Goal: Transaction & Acquisition: Purchase product/service

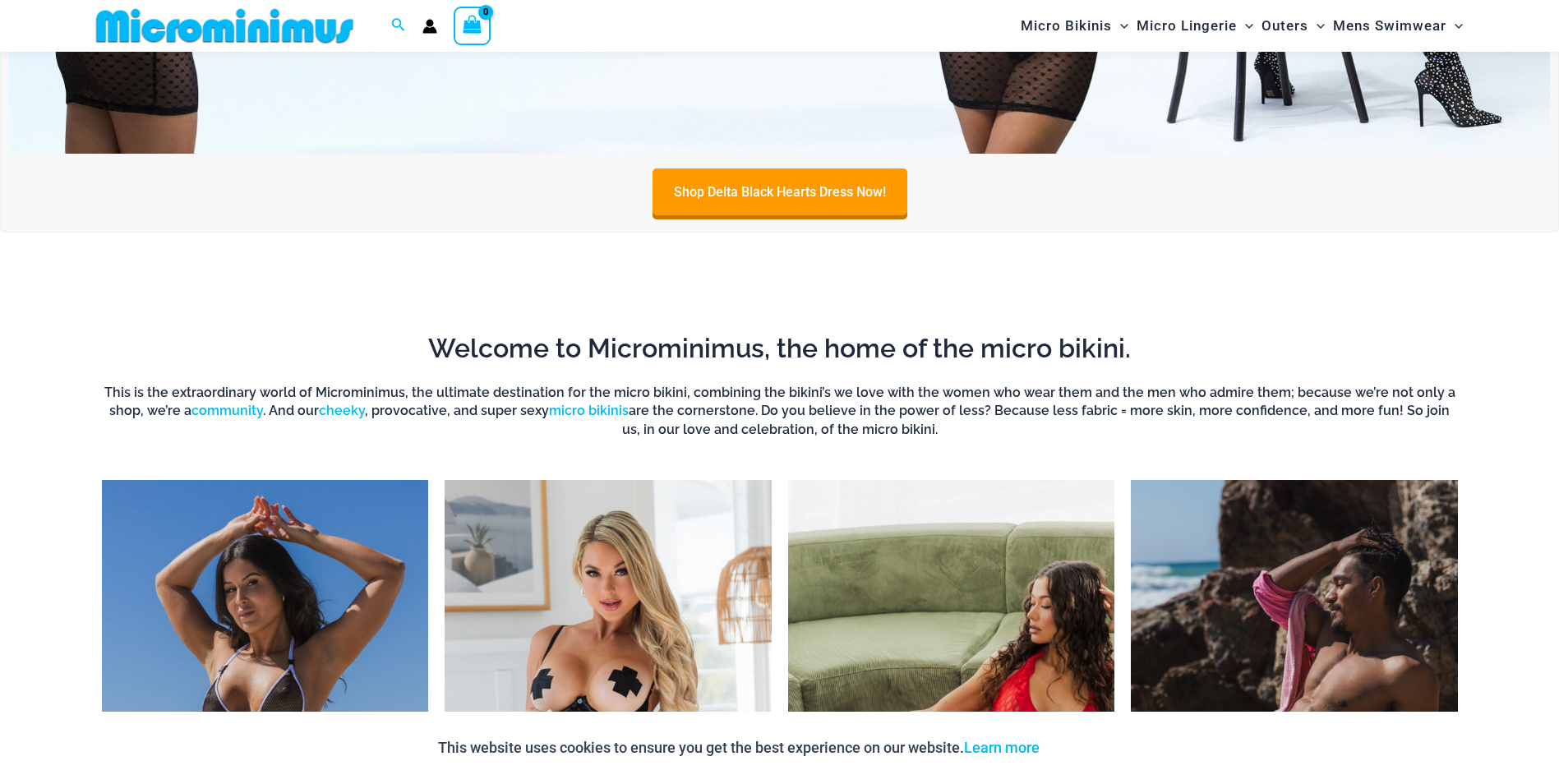
scroll to position [1302, 0]
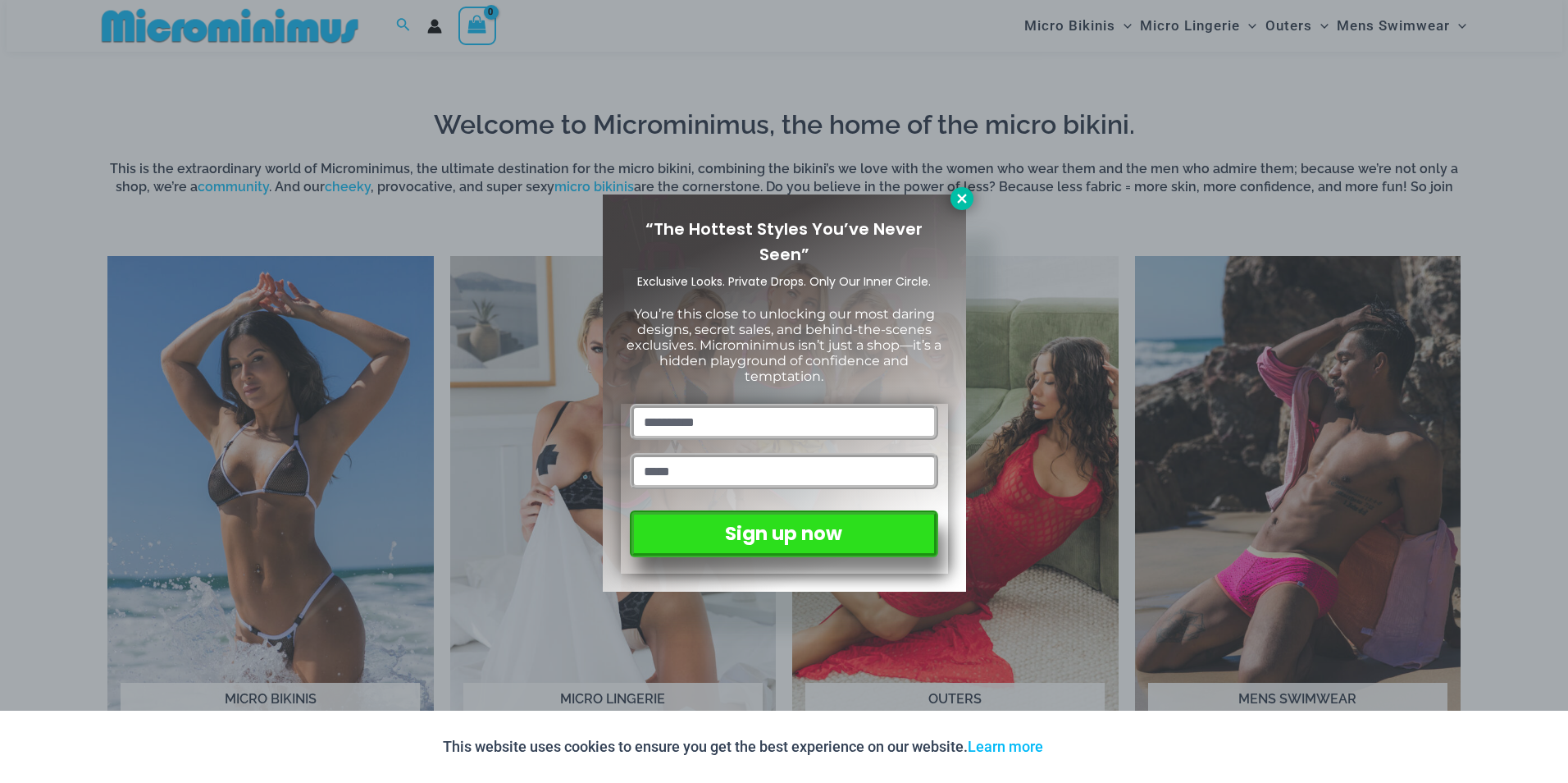
click at [961, 197] on icon at bounding box center [962, 198] width 9 height 9
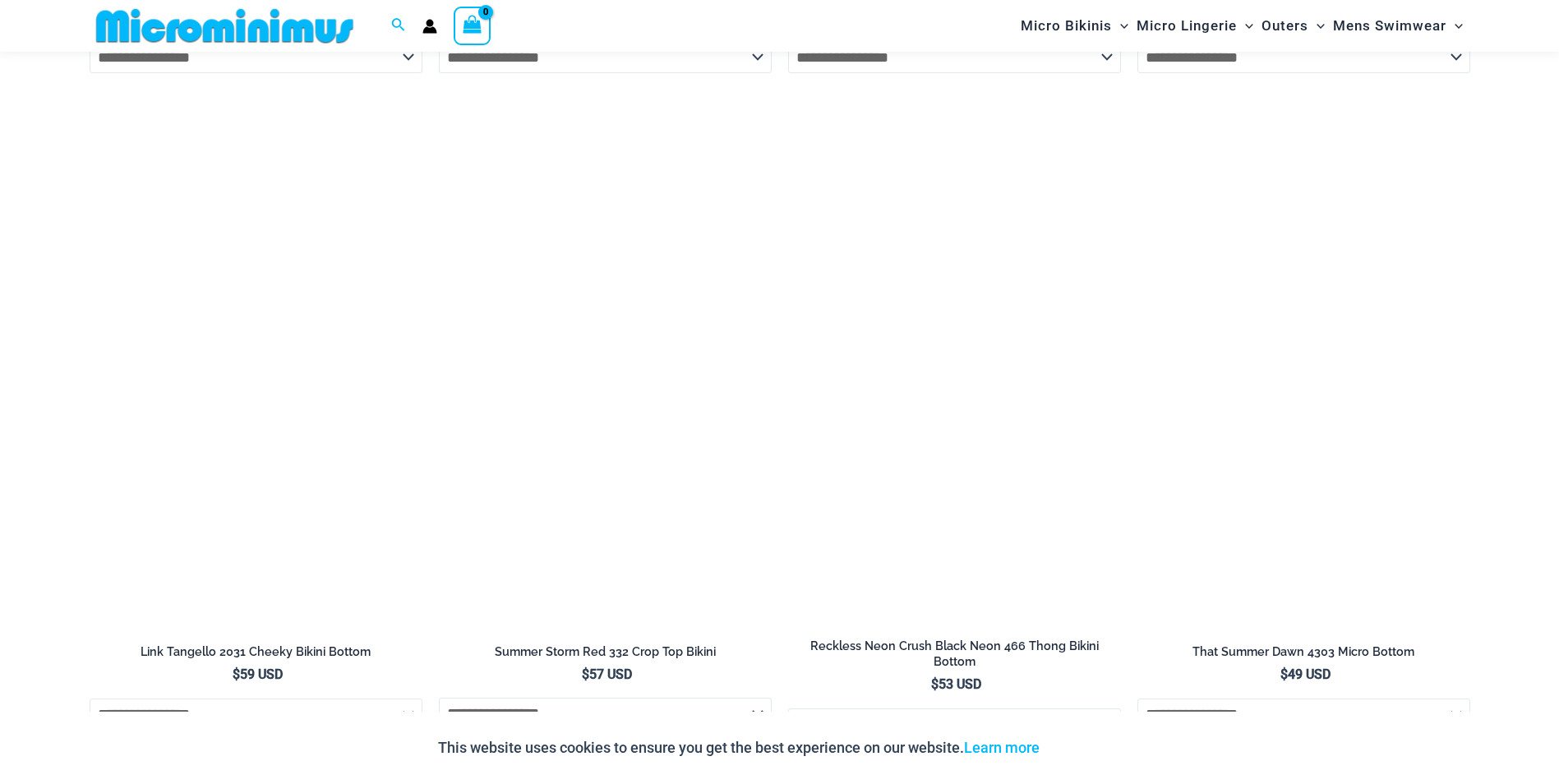
scroll to position [5575, 0]
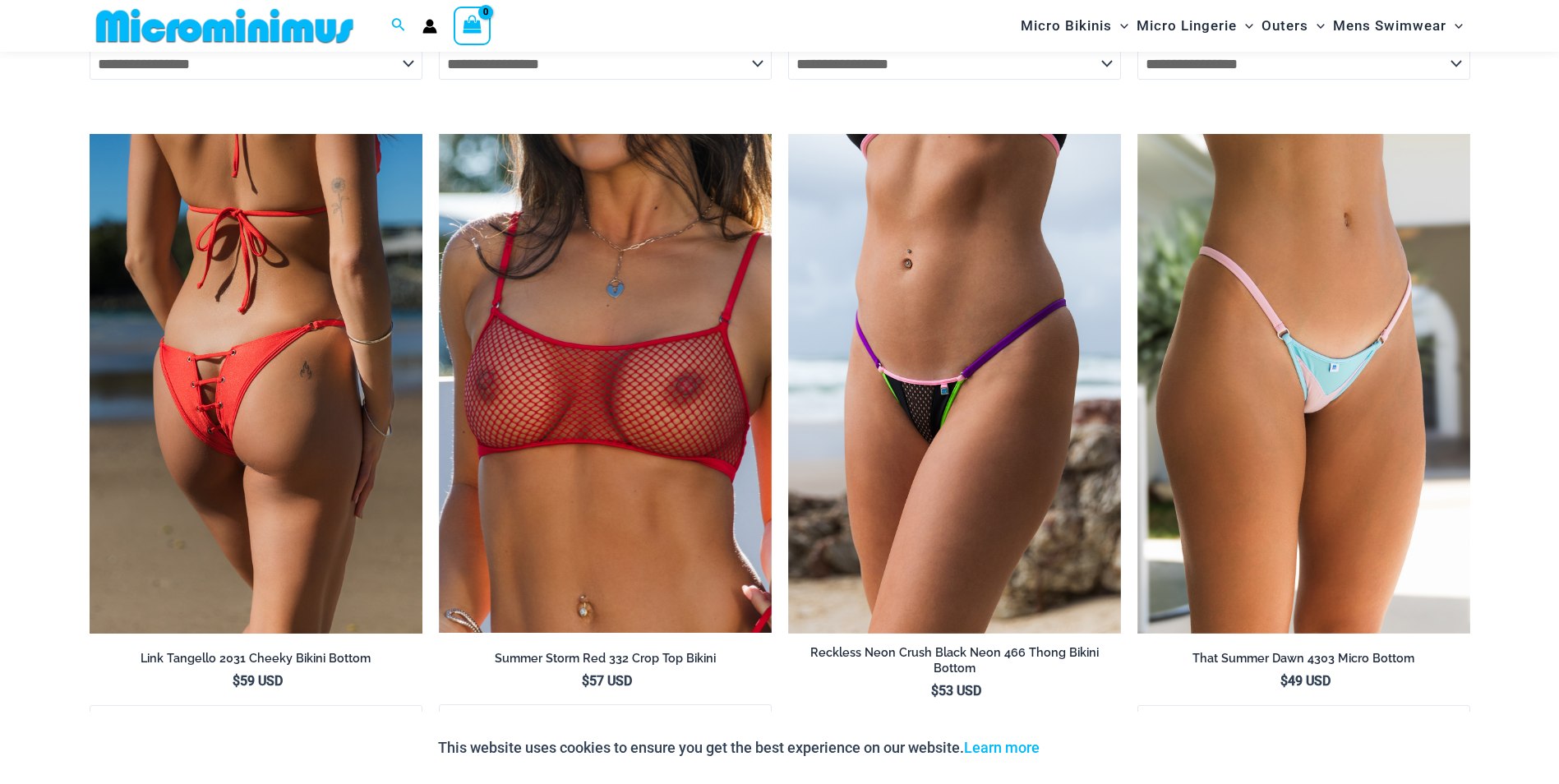
click at [248, 264] on img at bounding box center [256, 384] width 332 height 499
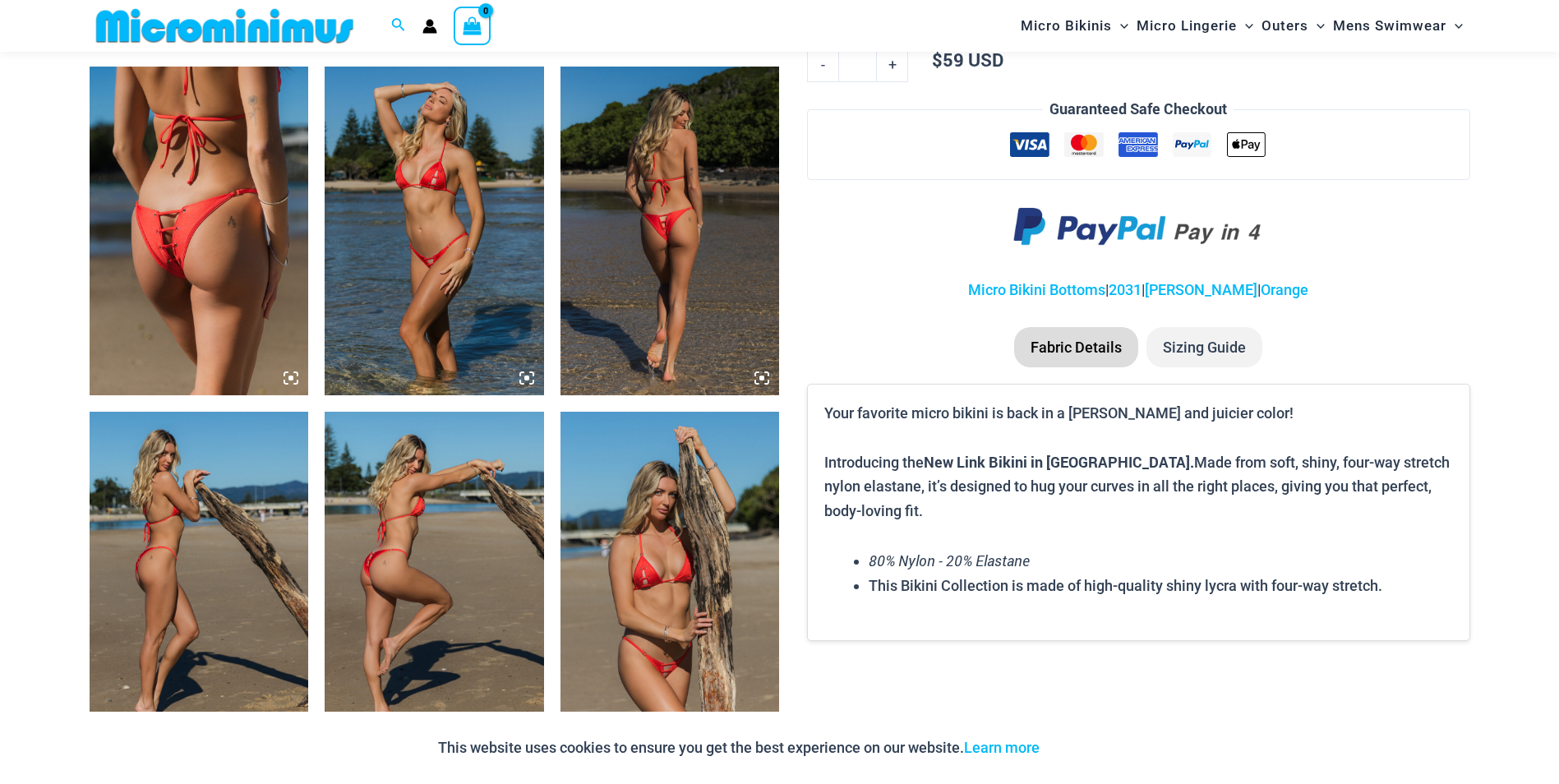
scroll to position [1217, 0]
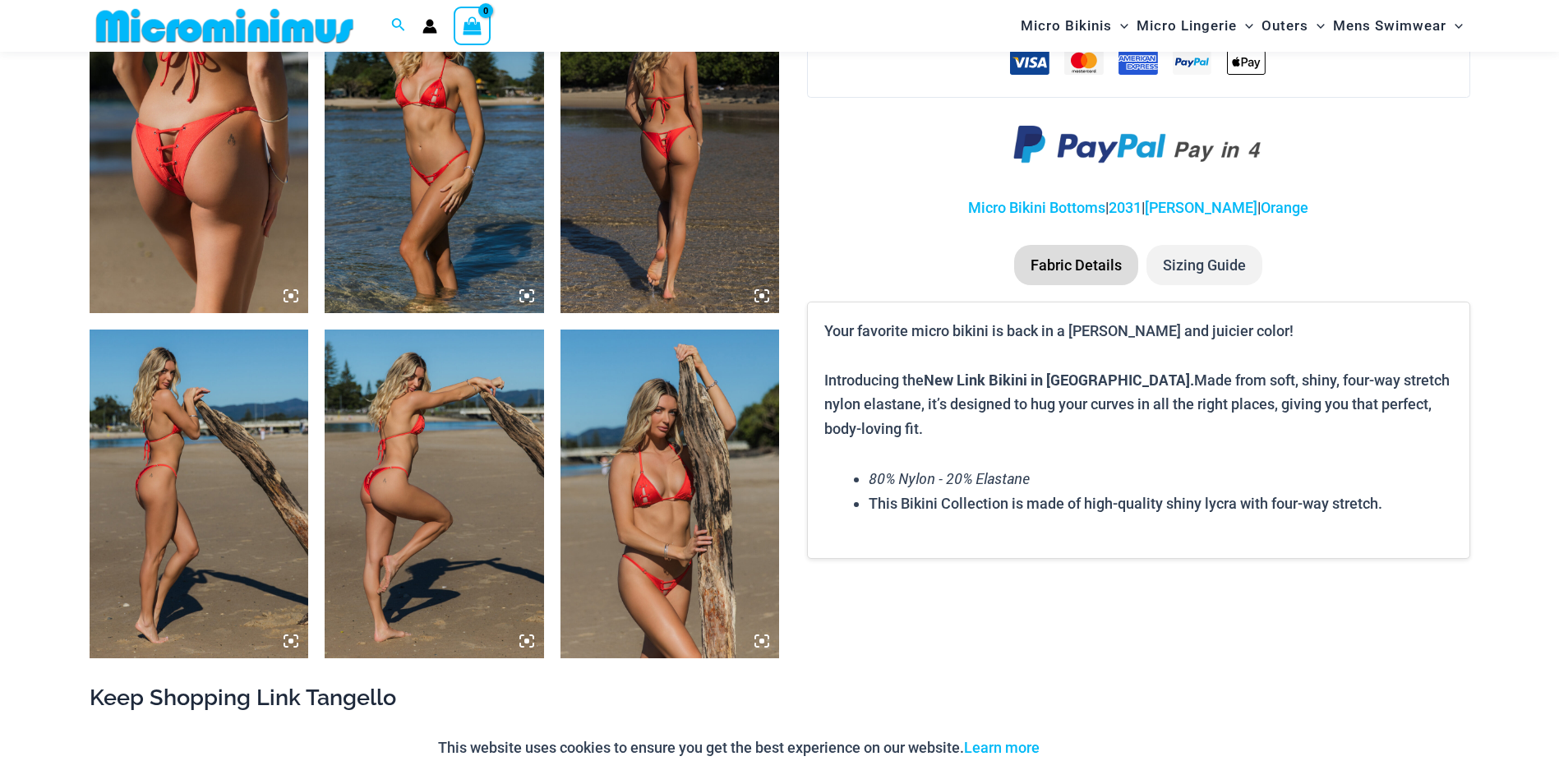
click at [730, 218] on img at bounding box center [670, 148] width 219 height 329
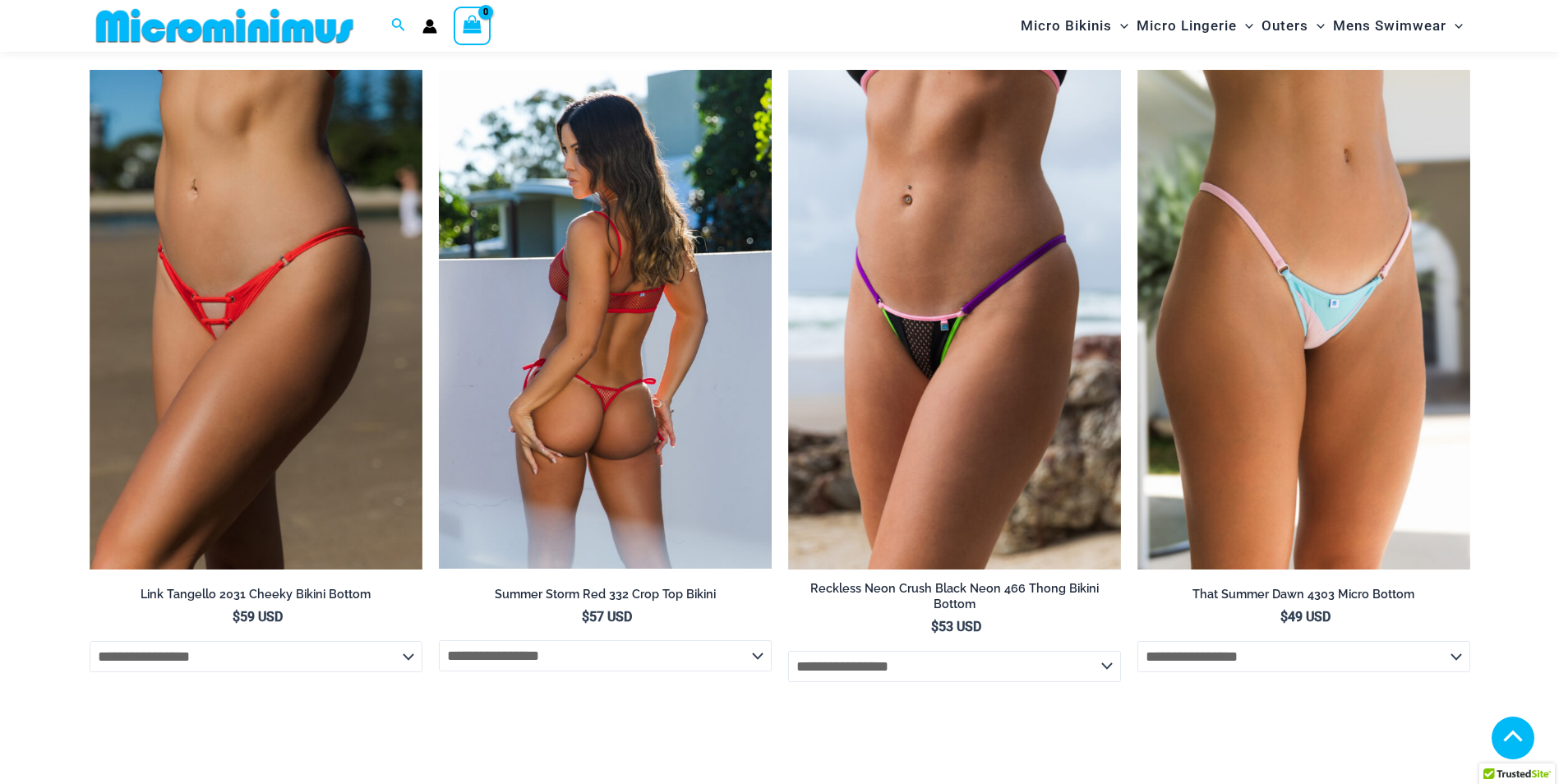
scroll to position [5575, 0]
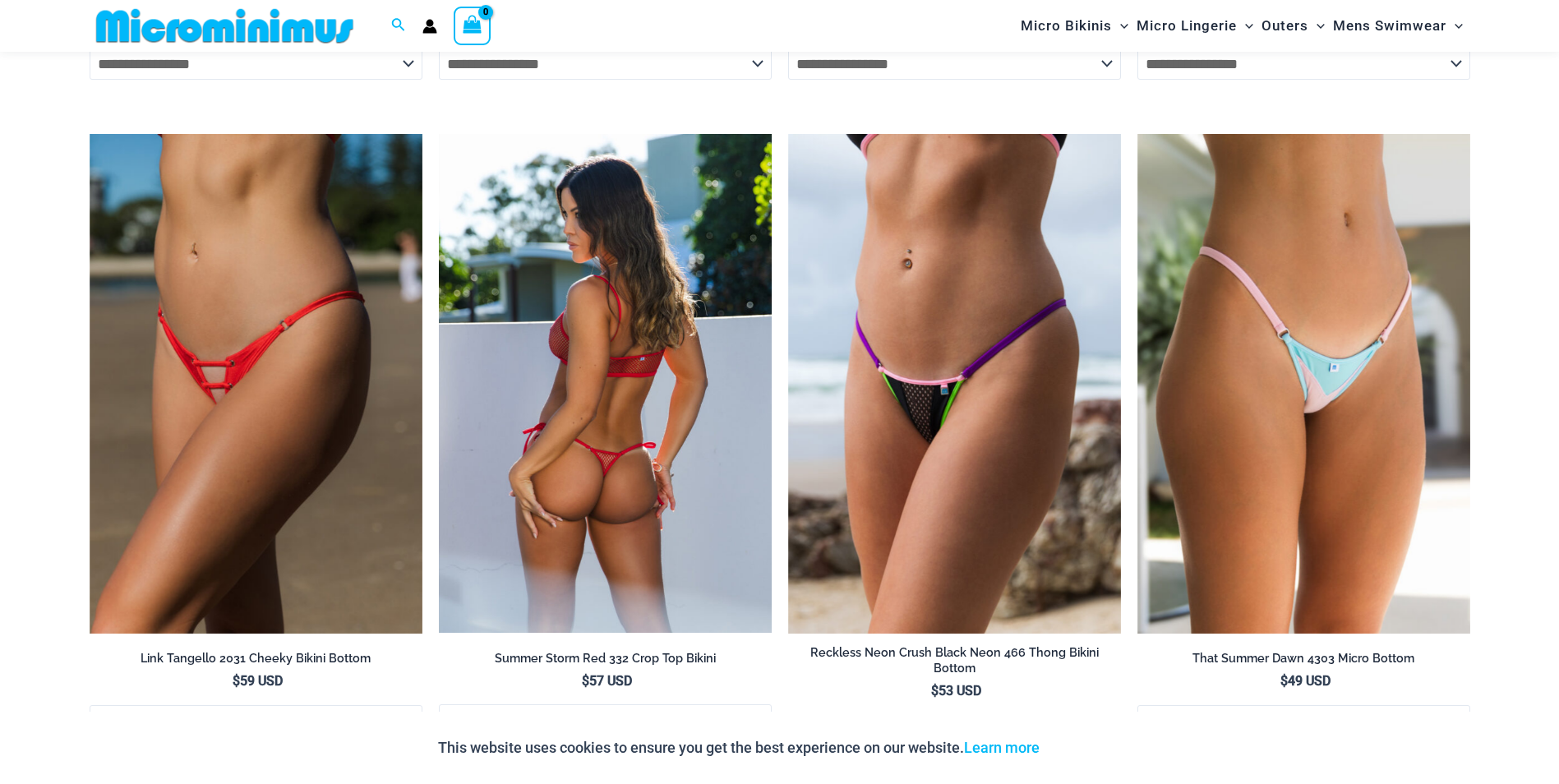
click at [645, 293] on img at bounding box center [605, 384] width 332 height 499
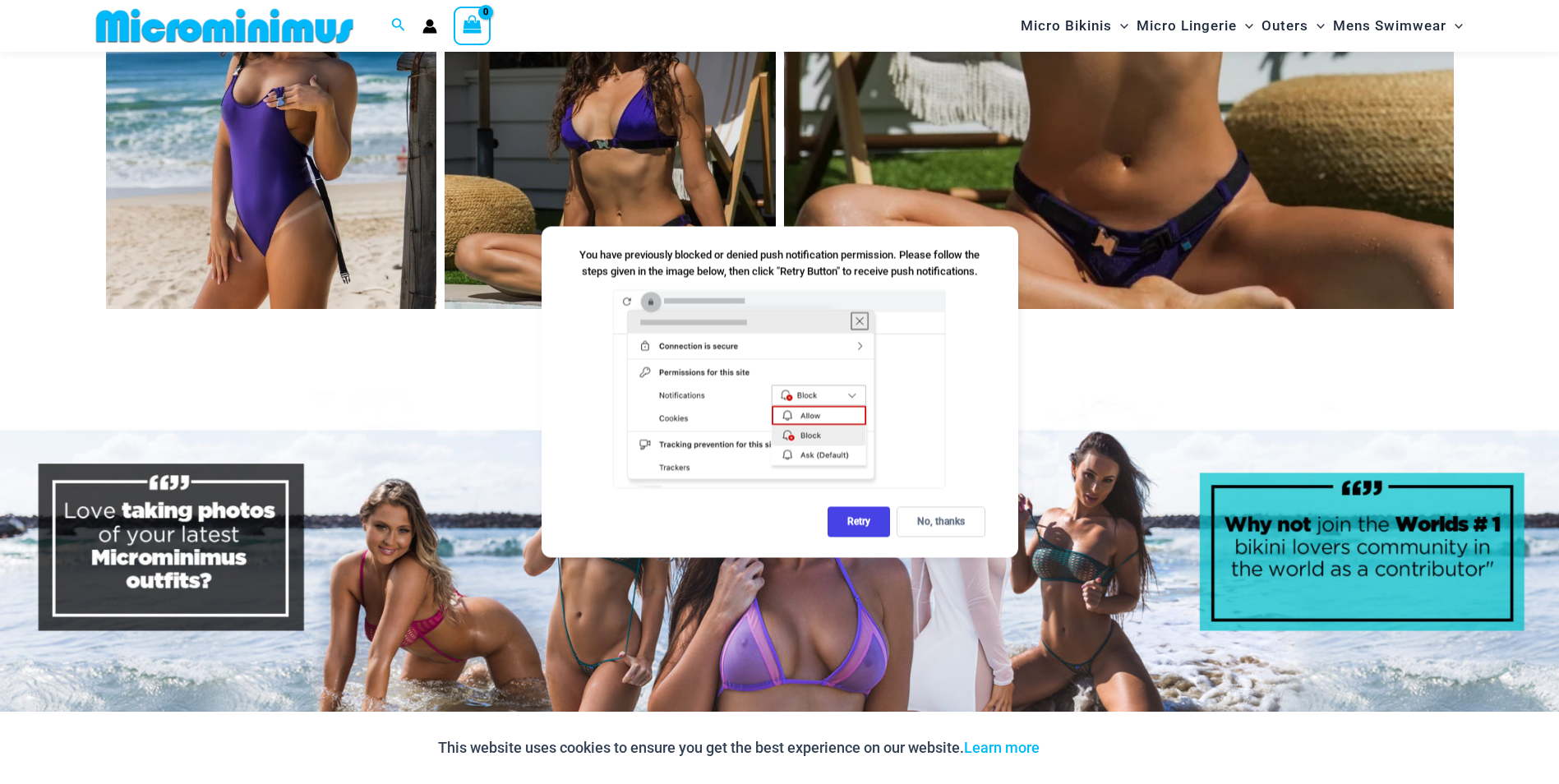
scroll to position [8039, 0]
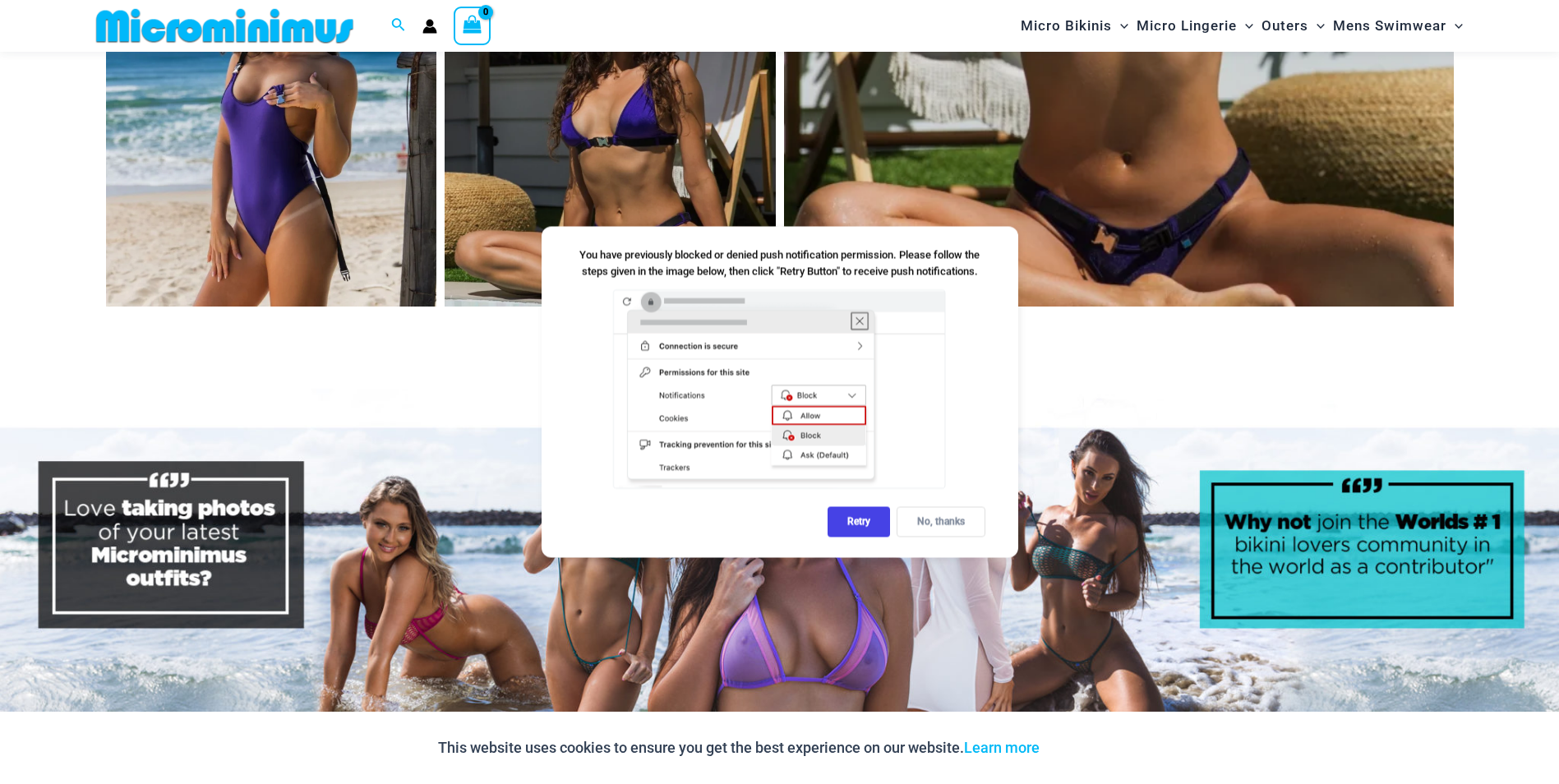
click at [963, 521] on div "No, thanks" at bounding box center [941, 522] width 88 height 30
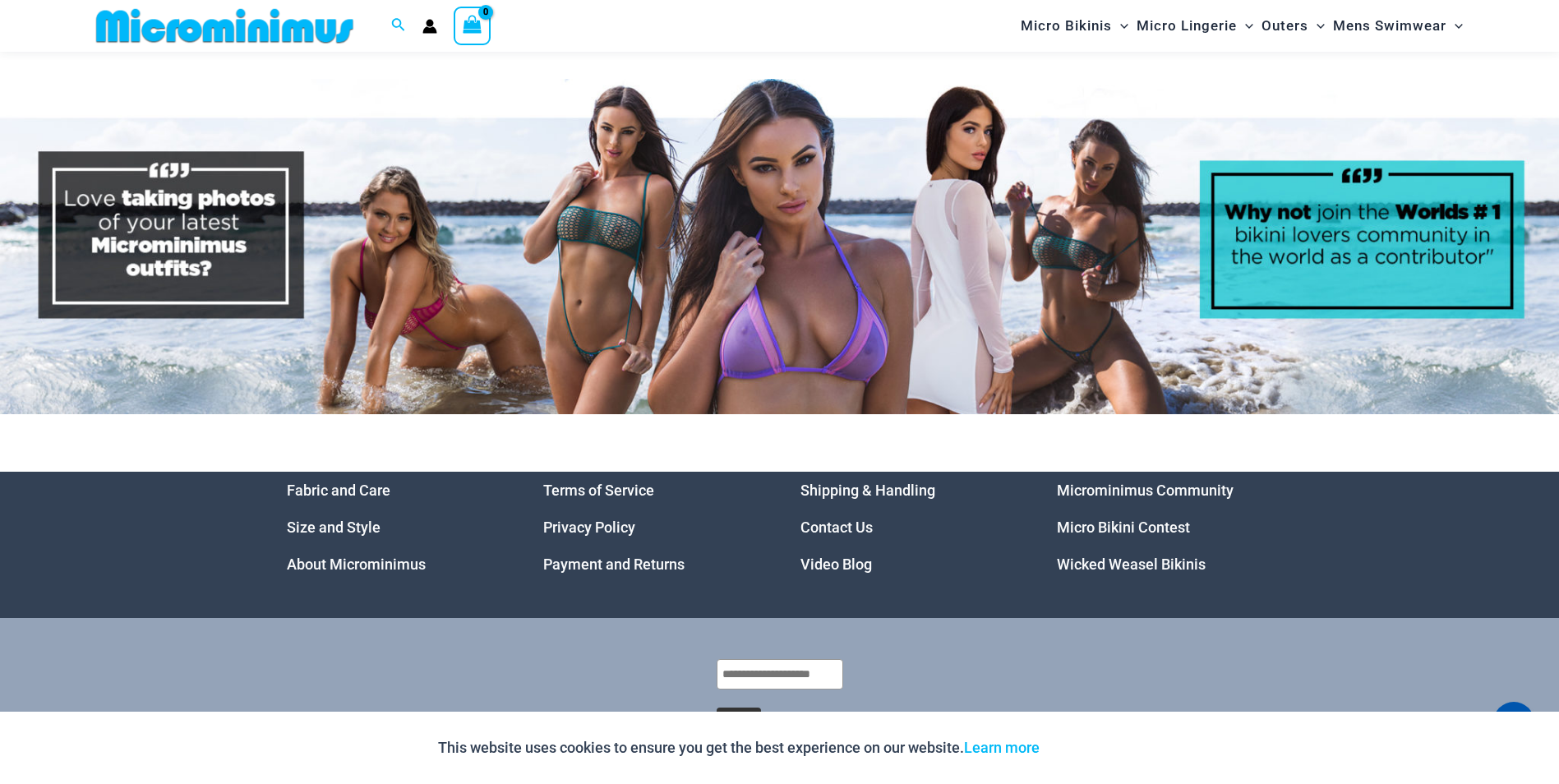
scroll to position [8379, 0]
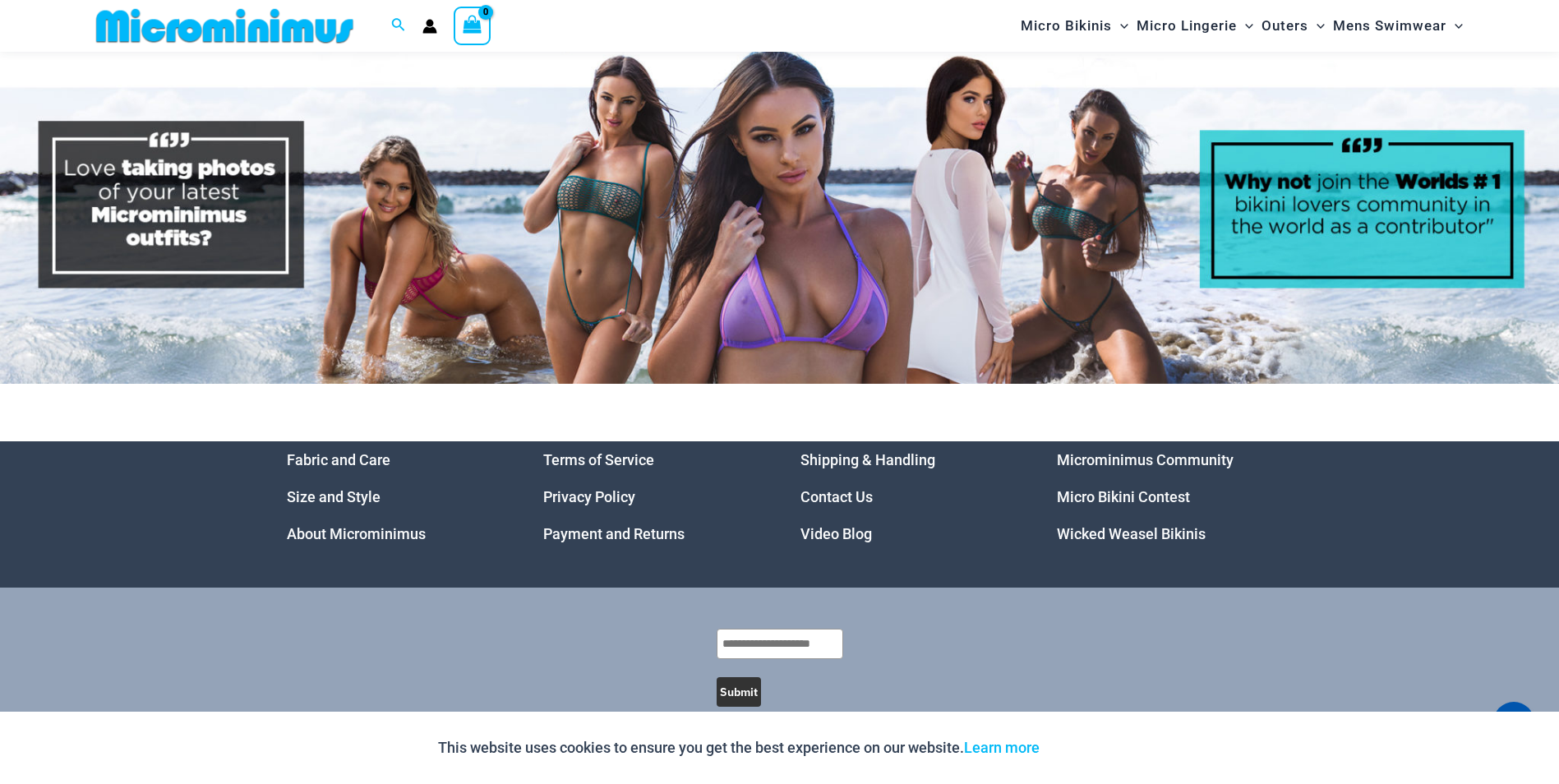
click at [1156, 488] on link "Micro Bikini Contest" at bounding box center [1123, 497] width 134 height 18
click at [1155, 525] on link "Wicked Weasel Bikinis" at bounding box center [1131, 534] width 149 height 18
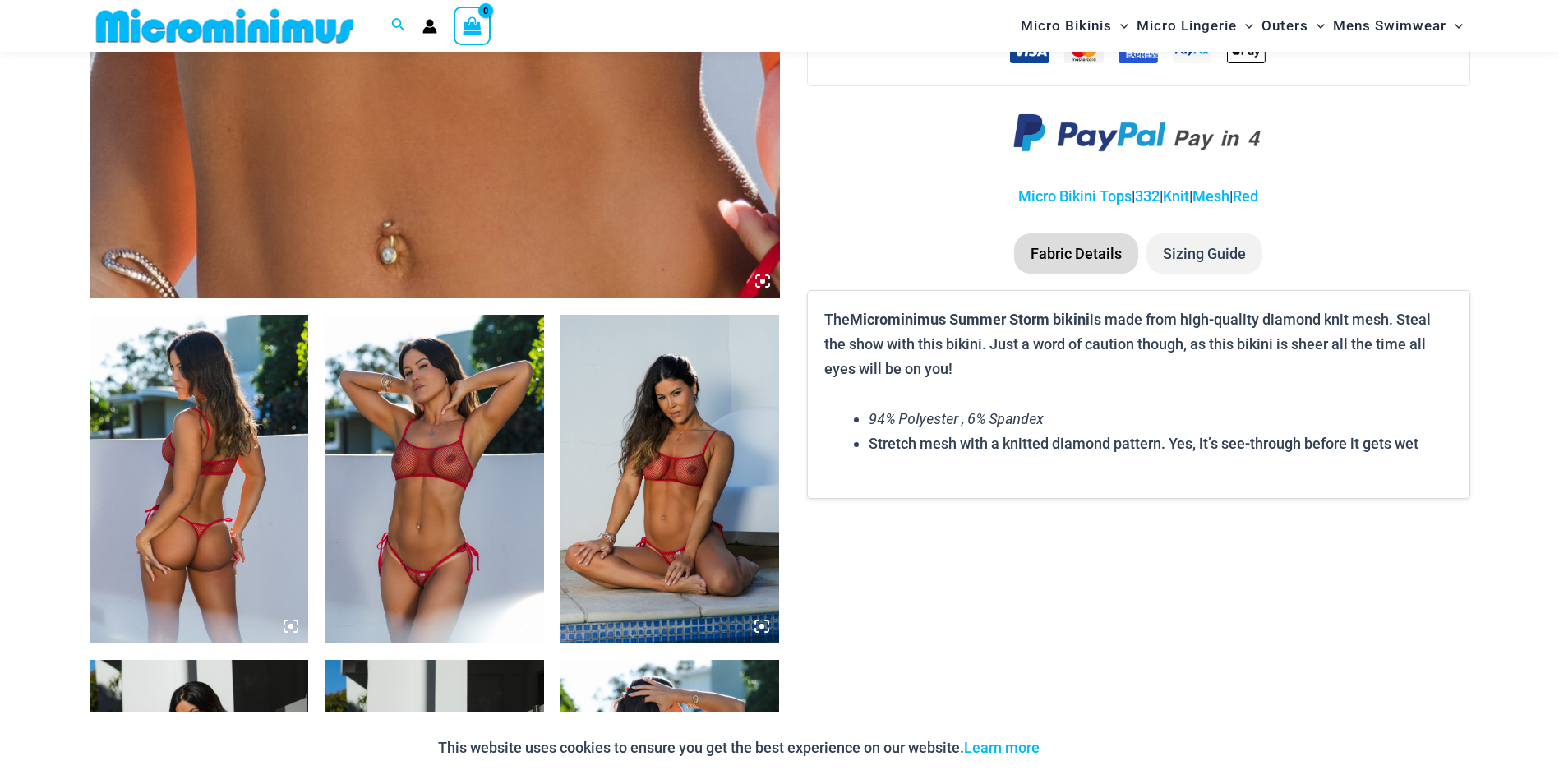
scroll to position [888, 0]
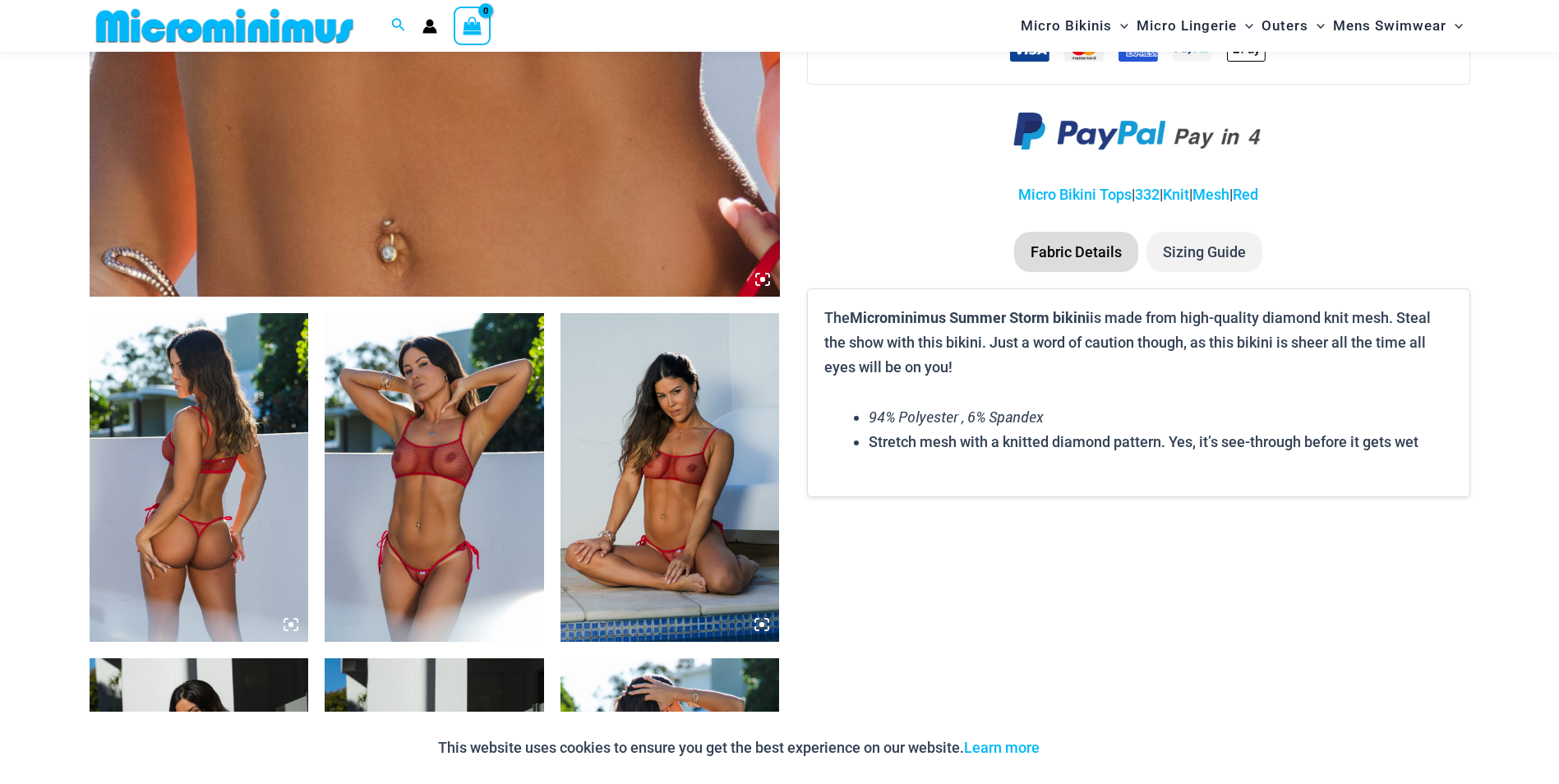
click at [180, 447] on img at bounding box center [199, 477] width 219 height 329
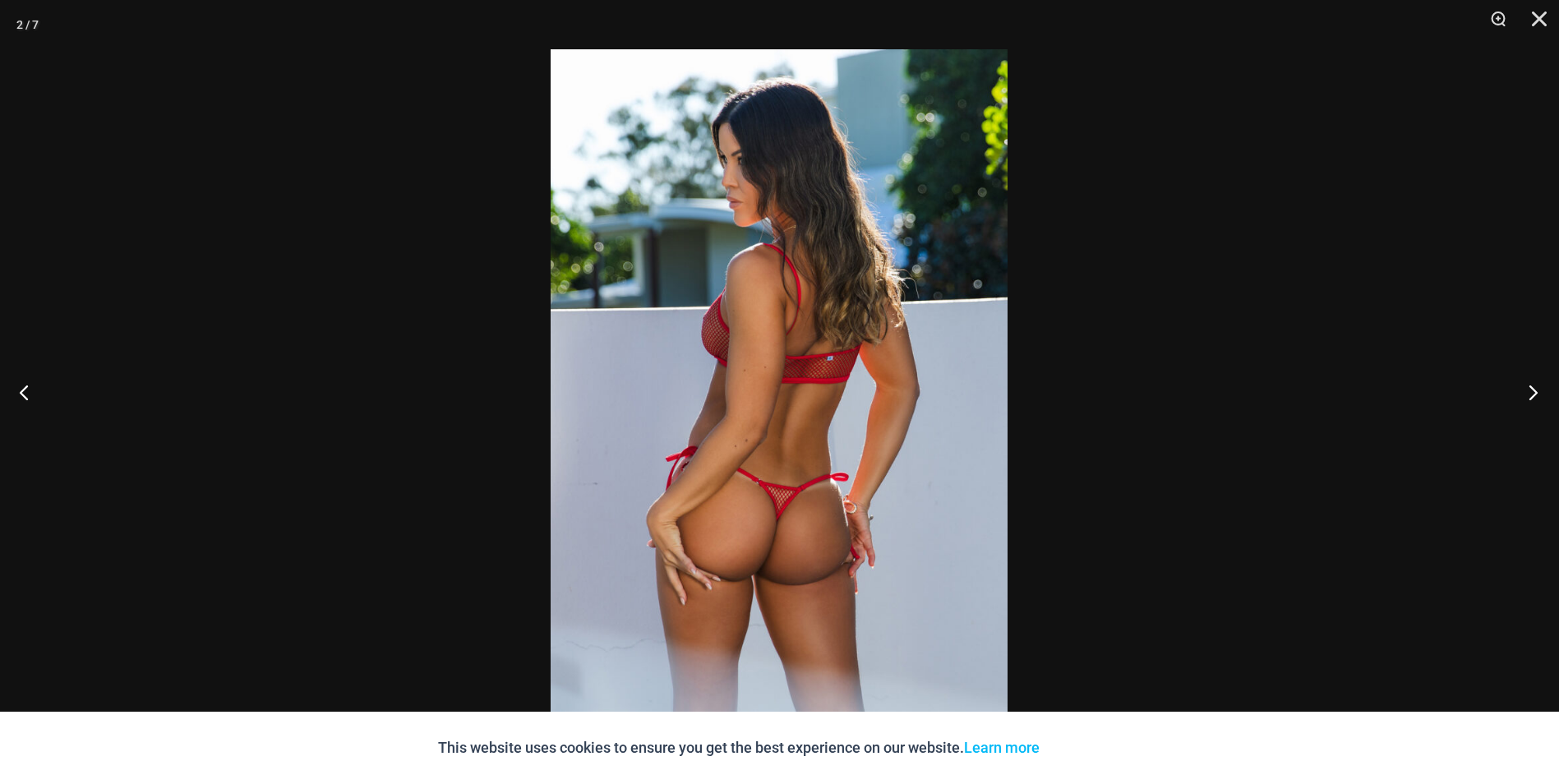
click at [1529, 392] on button "Next" at bounding box center [1529, 392] width 62 height 82
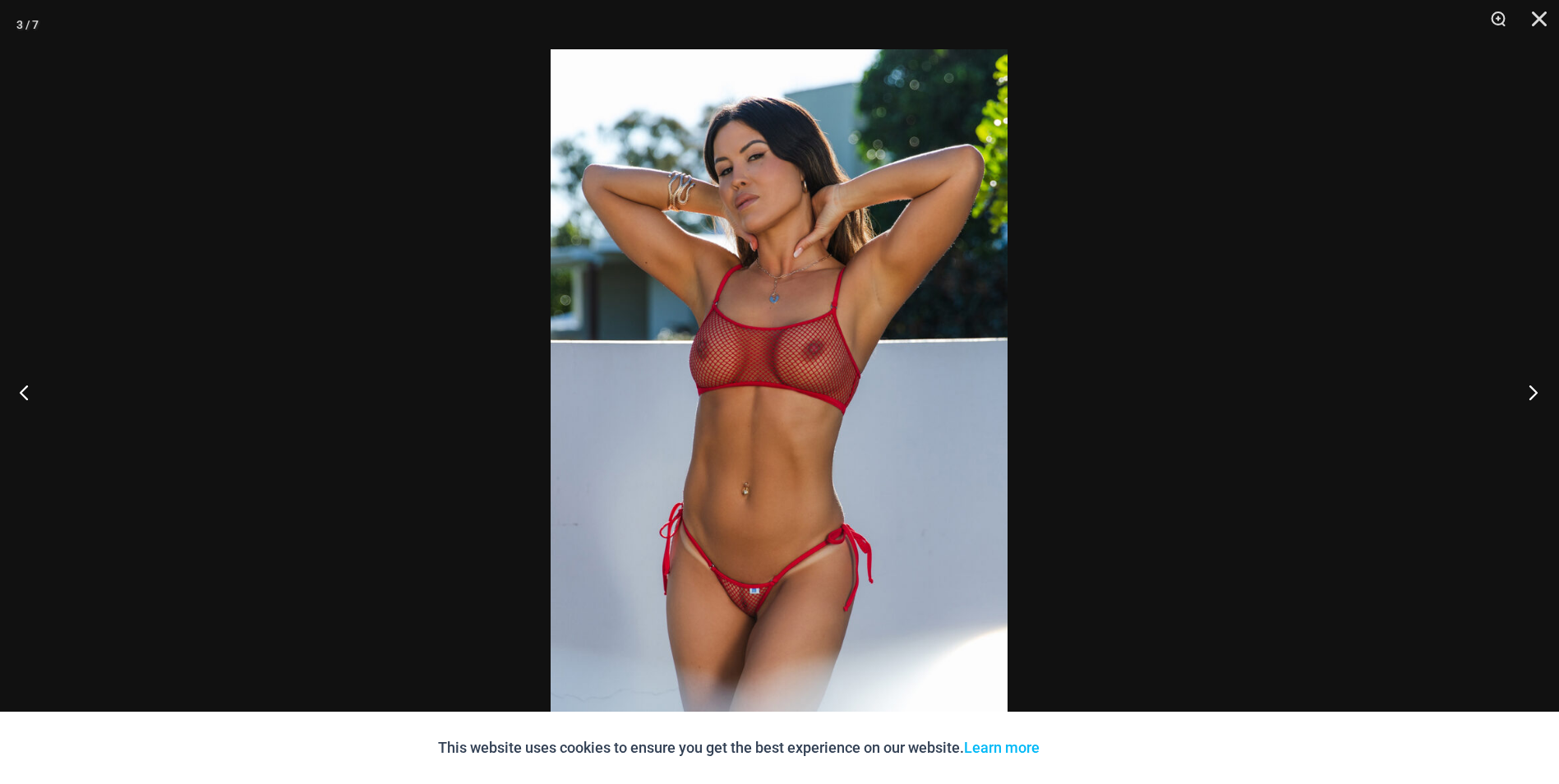
click at [1529, 392] on button "Next" at bounding box center [1529, 392] width 62 height 82
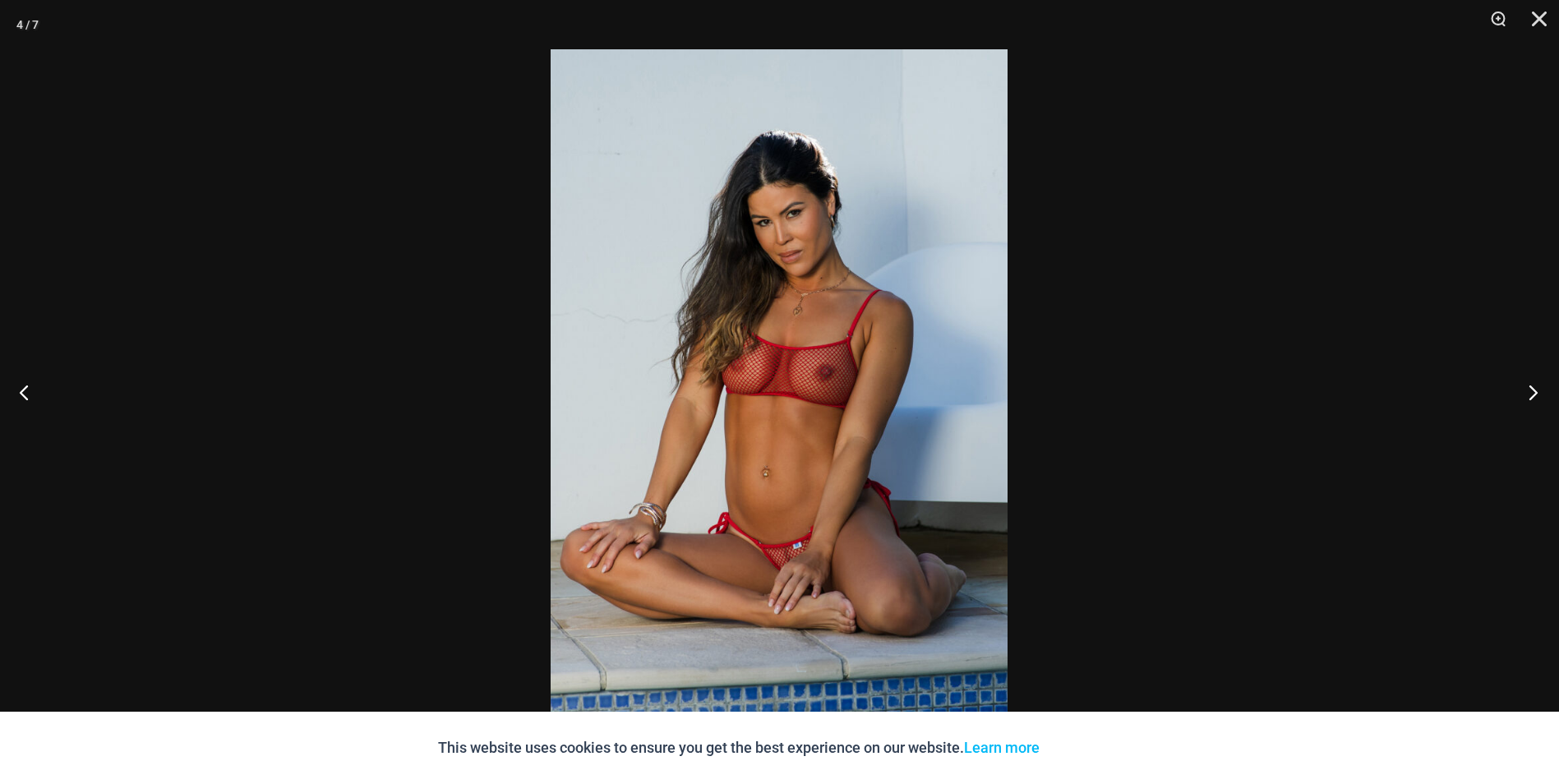
click at [1529, 392] on button "Next" at bounding box center [1529, 392] width 62 height 82
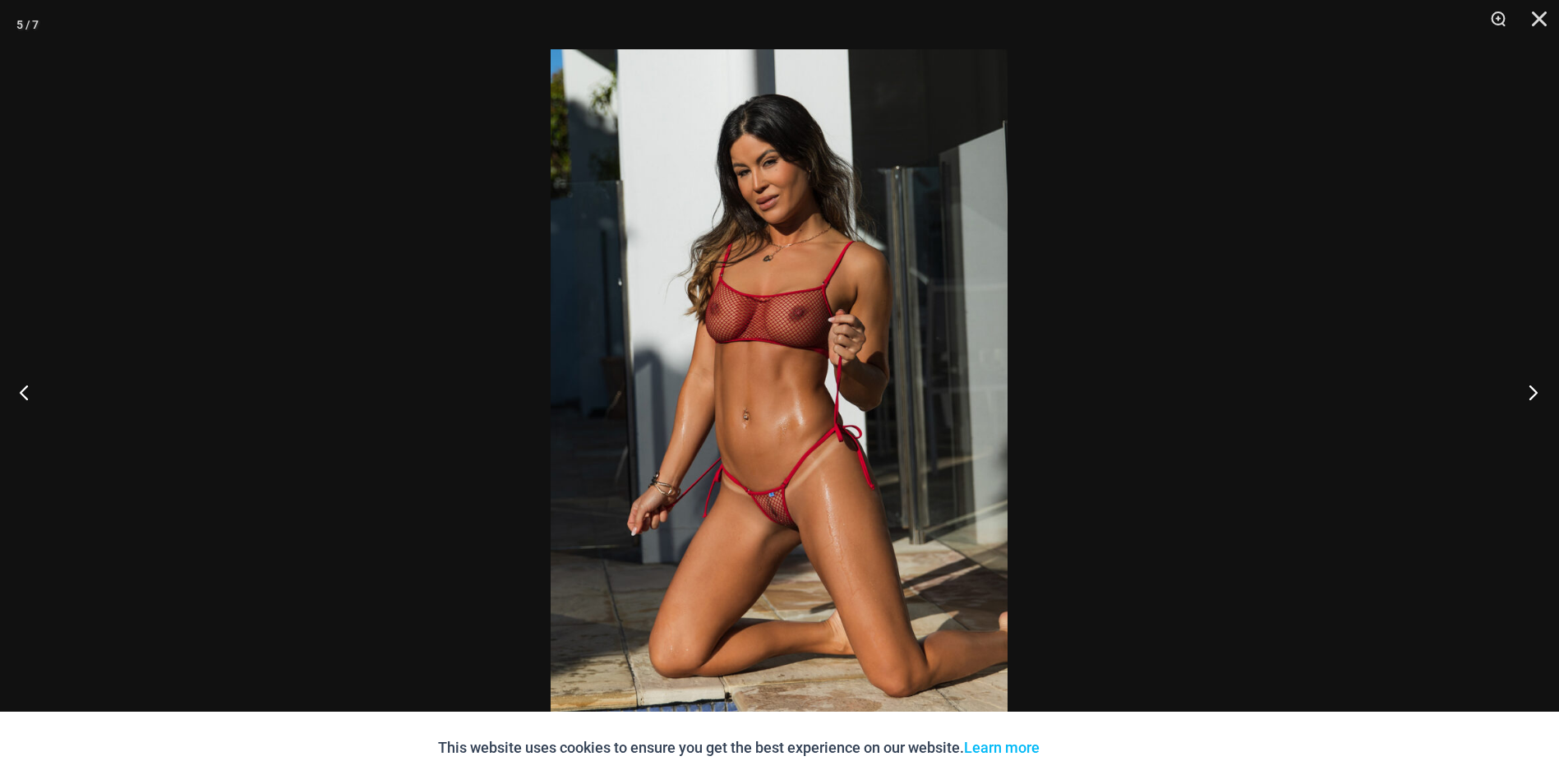
click at [1529, 392] on button "Next" at bounding box center [1529, 392] width 62 height 82
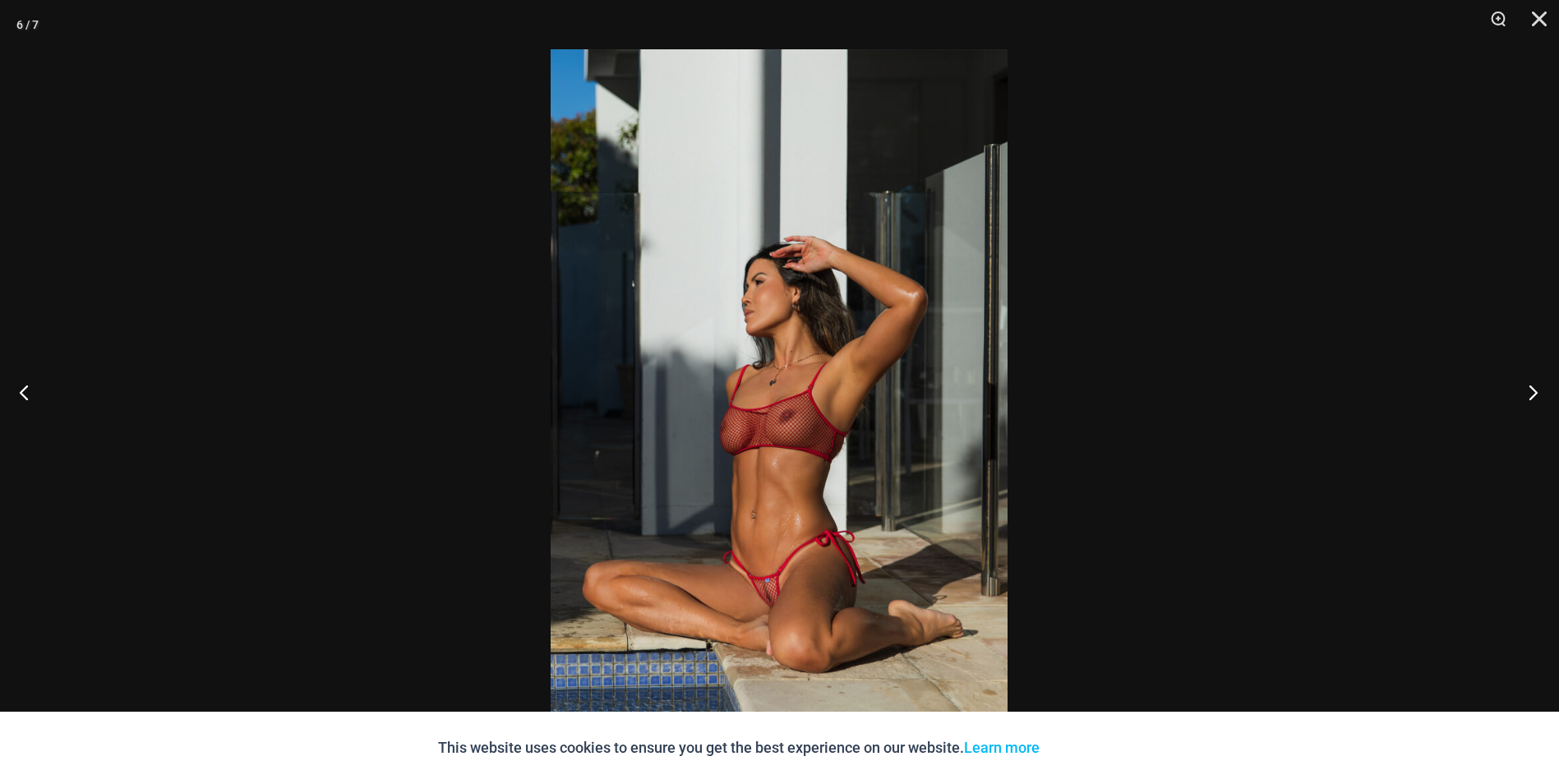
click at [1529, 392] on button "Next" at bounding box center [1529, 392] width 62 height 82
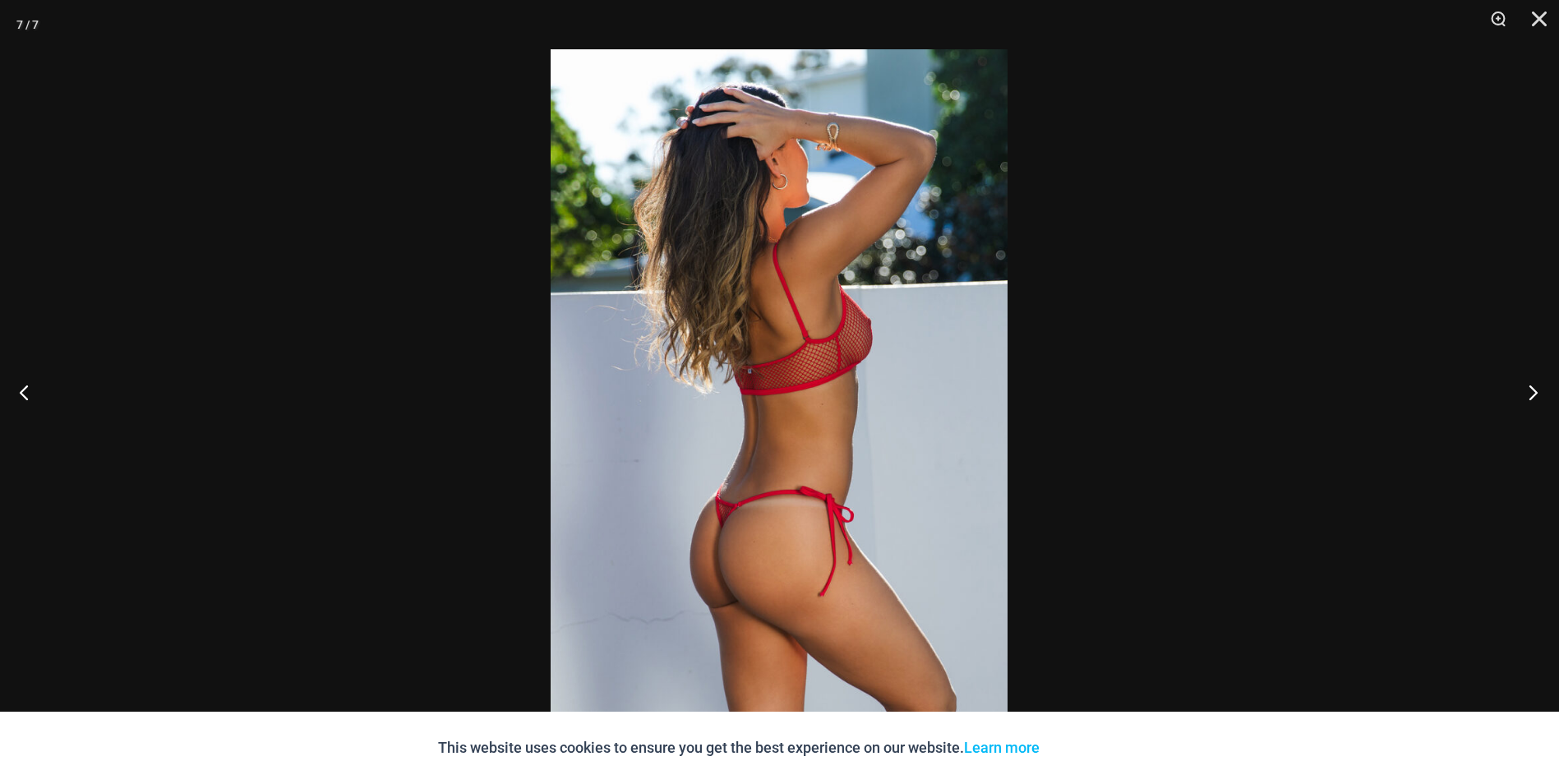
click at [1529, 392] on button "Next" at bounding box center [1529, 392] width 62 height 82
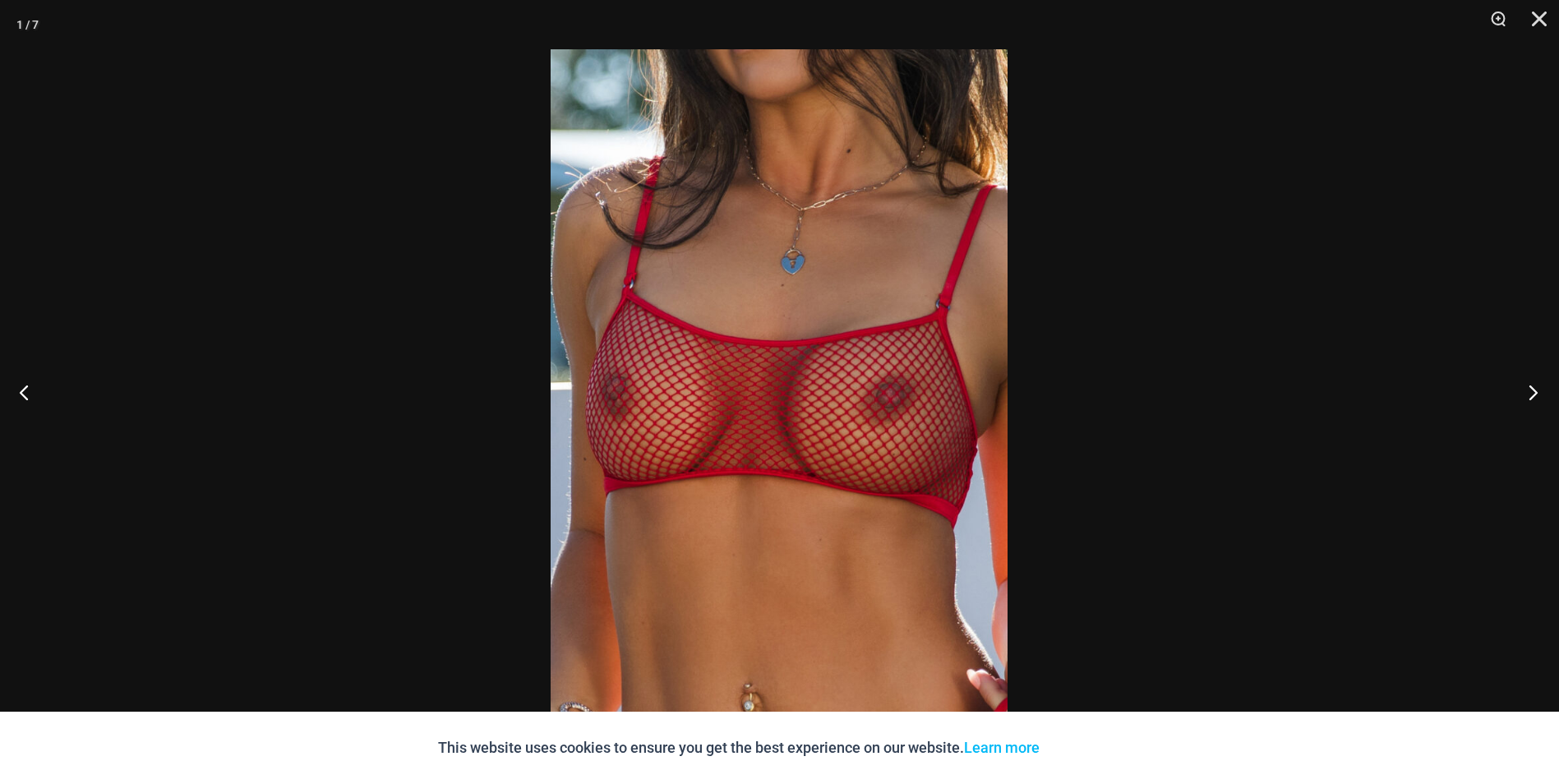
click at [1529, 392] on button "Next" at bounding box center [1529, 392] width 62 height 82
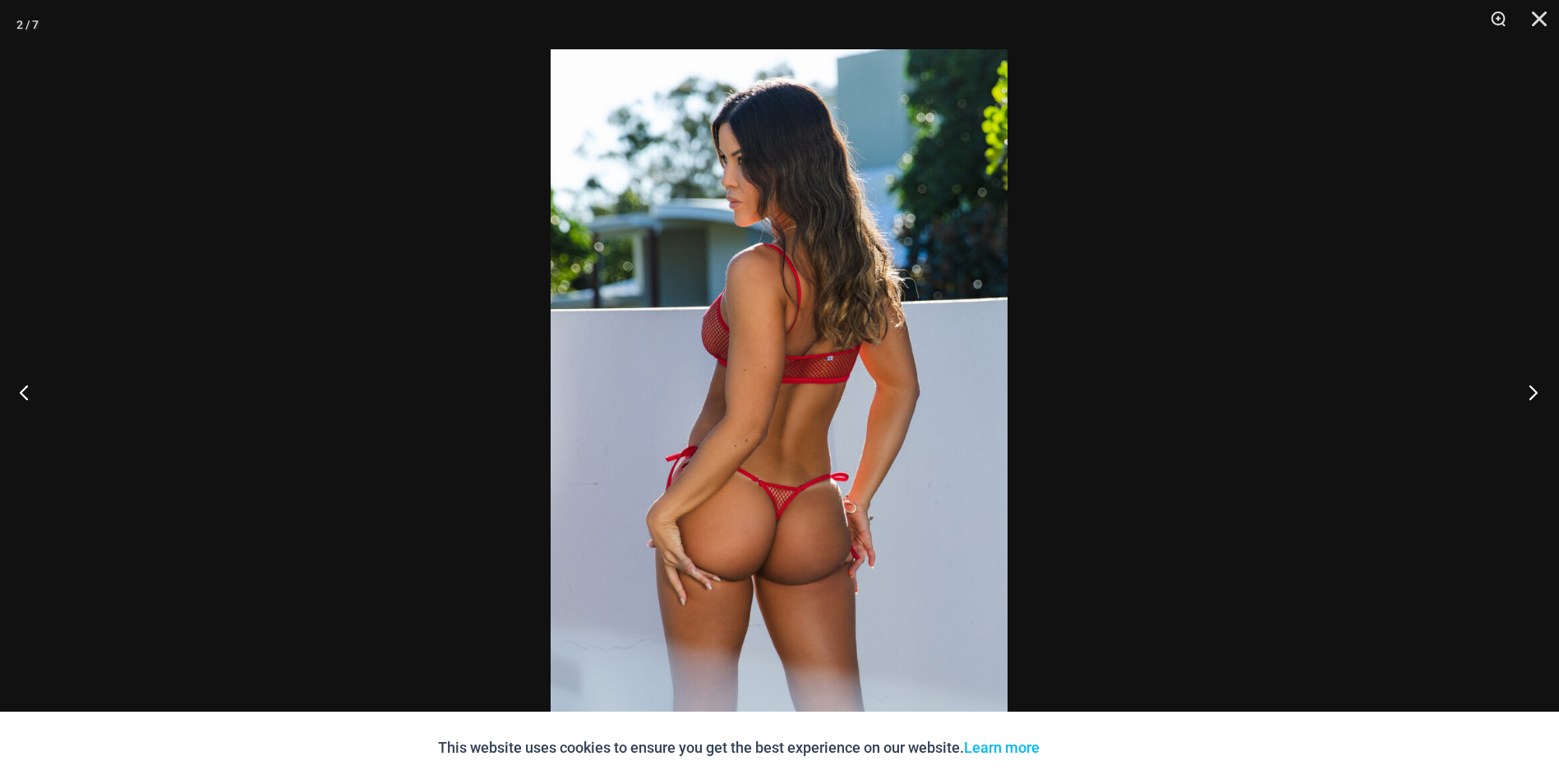
click at [1529, 392] on button "Next" at bounding box center [1529, 392] width 62 height 82
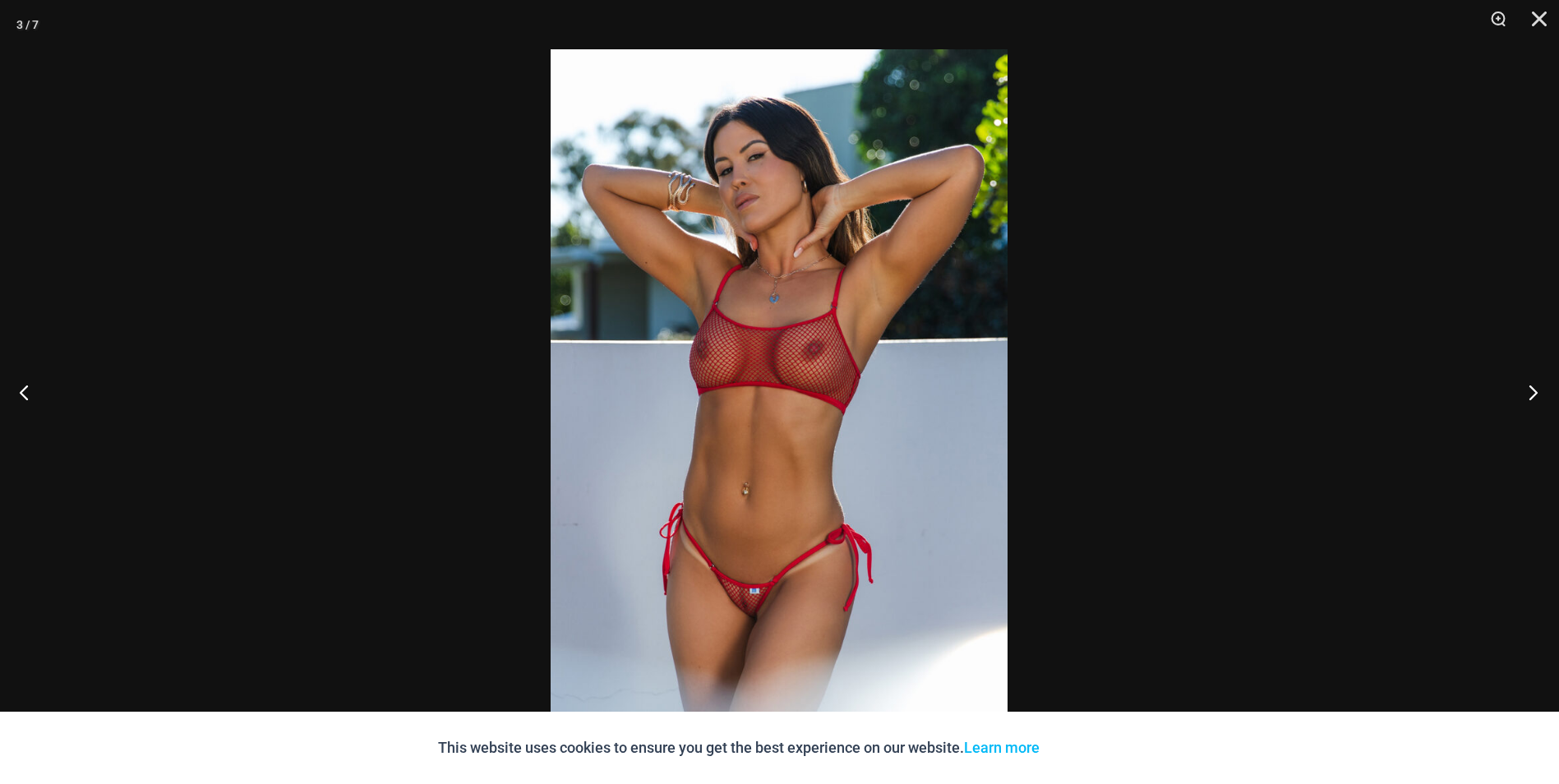
click at [1529, 392] on button "Next" at bounding box center [1529, 392] width 62 height 82
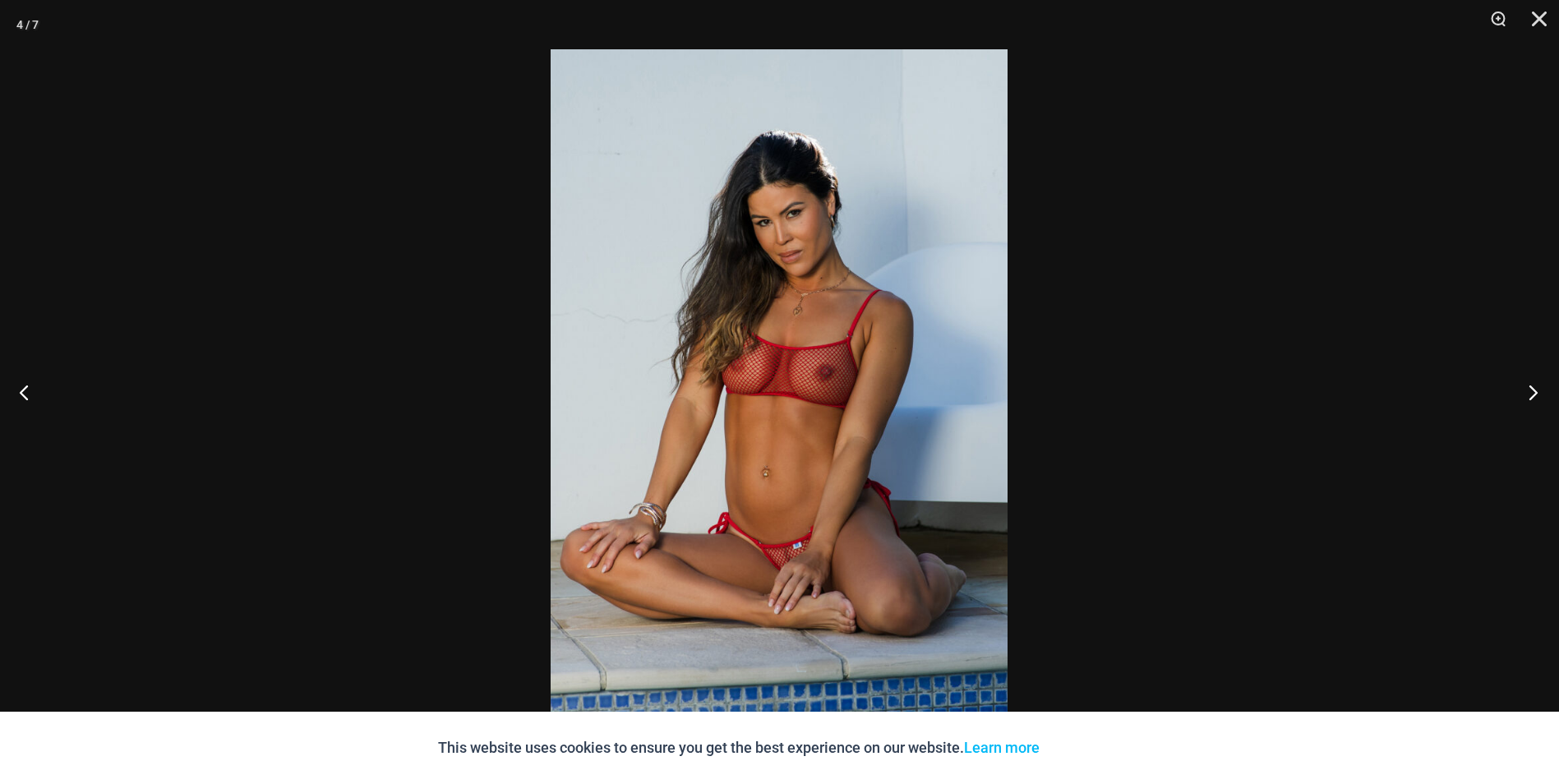
click at [1529, 392] on button "Next" at bounding box center [1529, 392] width 62 height 82
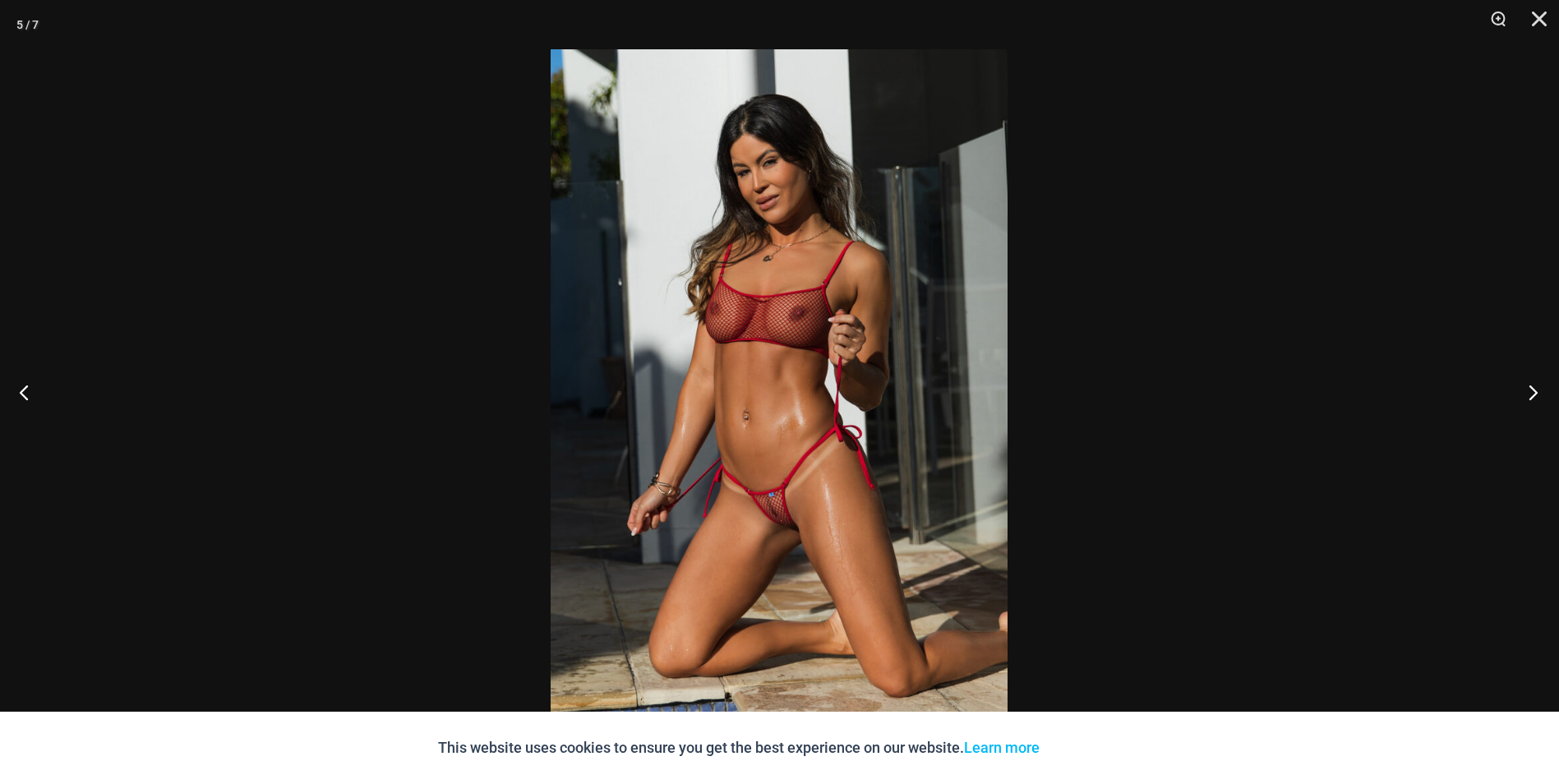
click at [1529, 392] on button "Next" at bounding box center [1529, 392] width 62 height 82
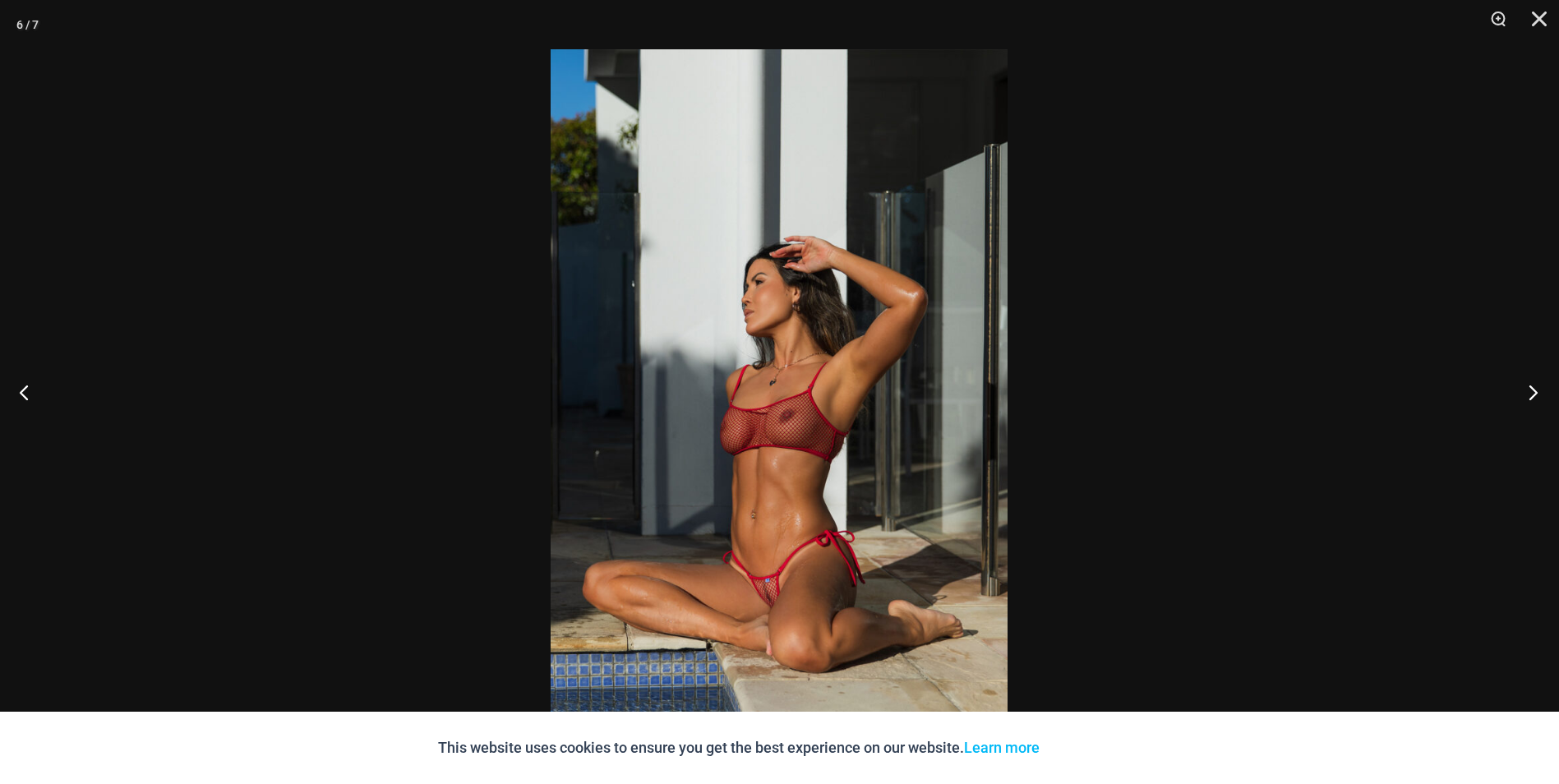
click at [1529, 392] on button "Next" at bounding box center [1529, 392] width 62 height 82
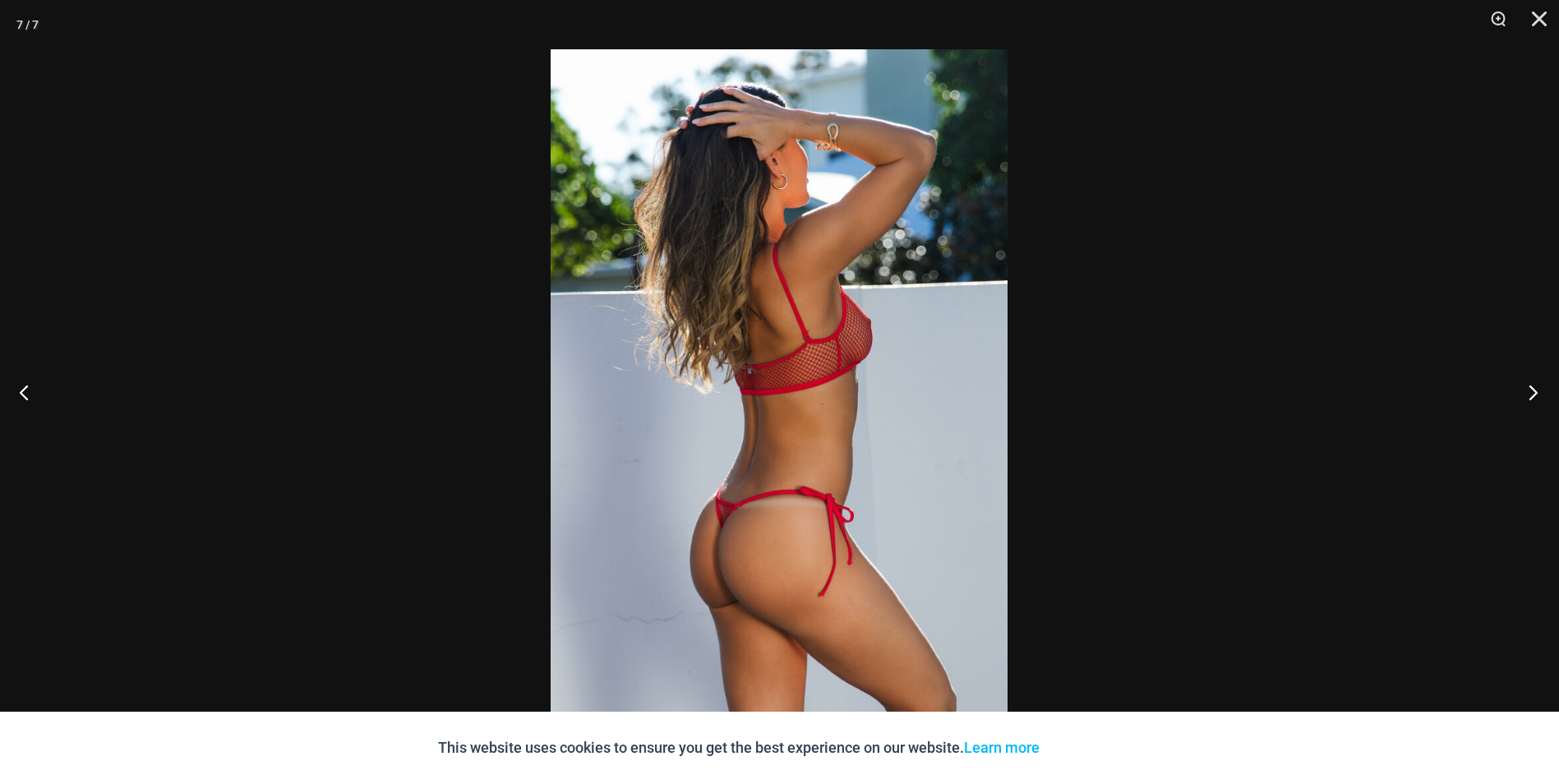
click at [1529, 392] on button "Next" at bounding box center [1529, 392] width 62 height 82
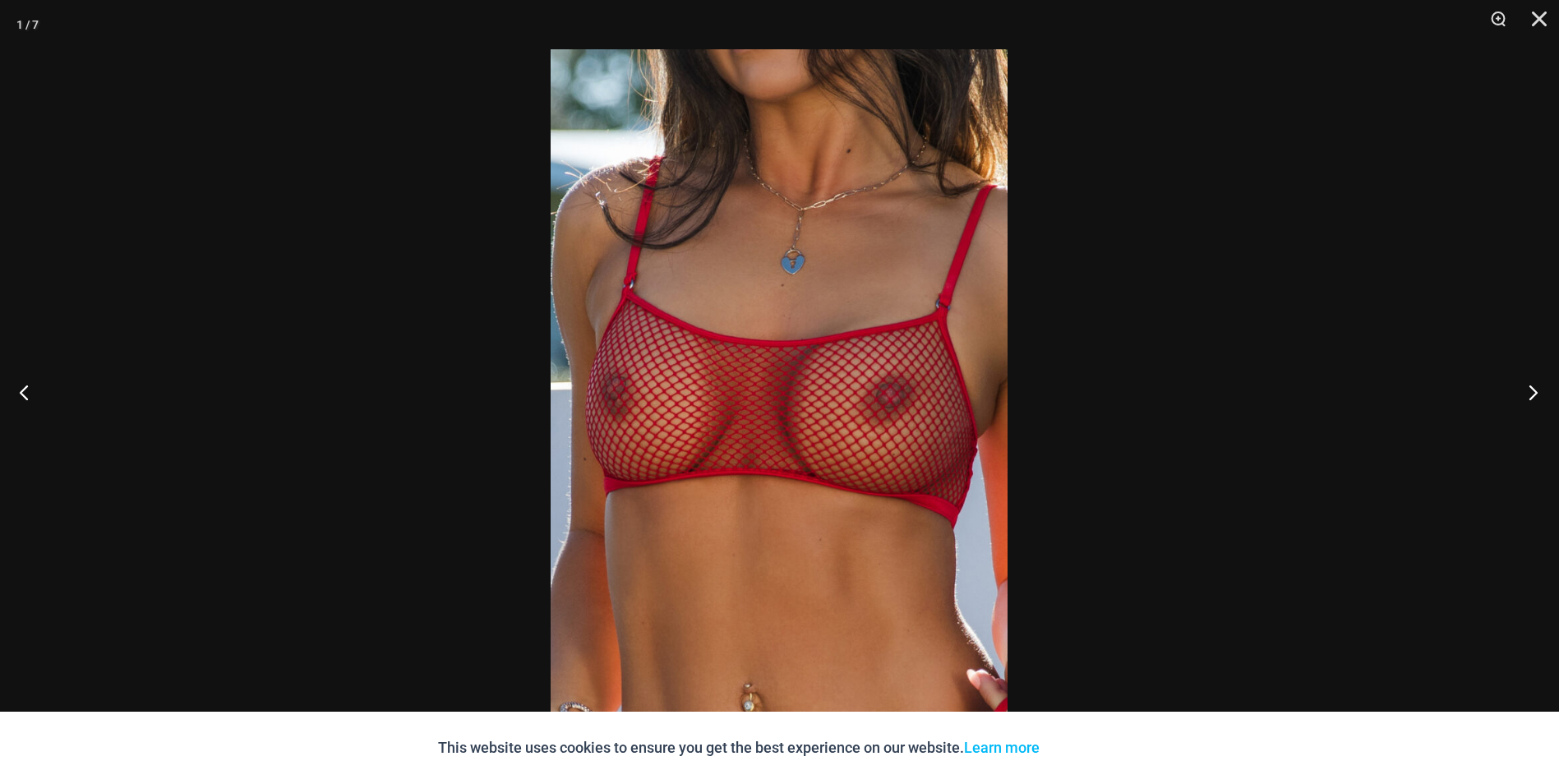
click at [1529, 392] on button "Next" at bounding box center [1529, 392] width 62 height 82
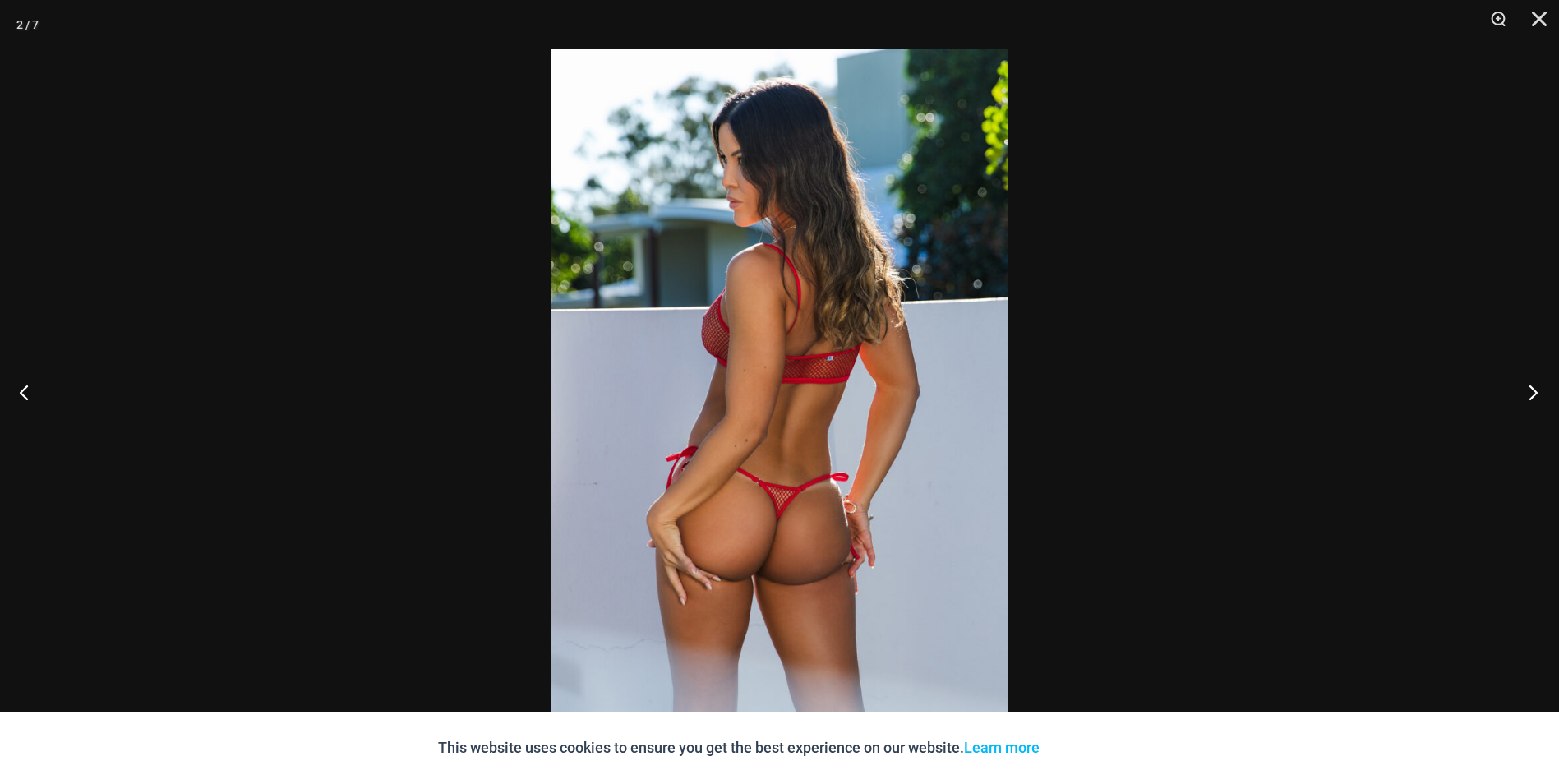
click at [1529, 392] on button "Next" at bounding box center [1529, 392] width 62 height 82
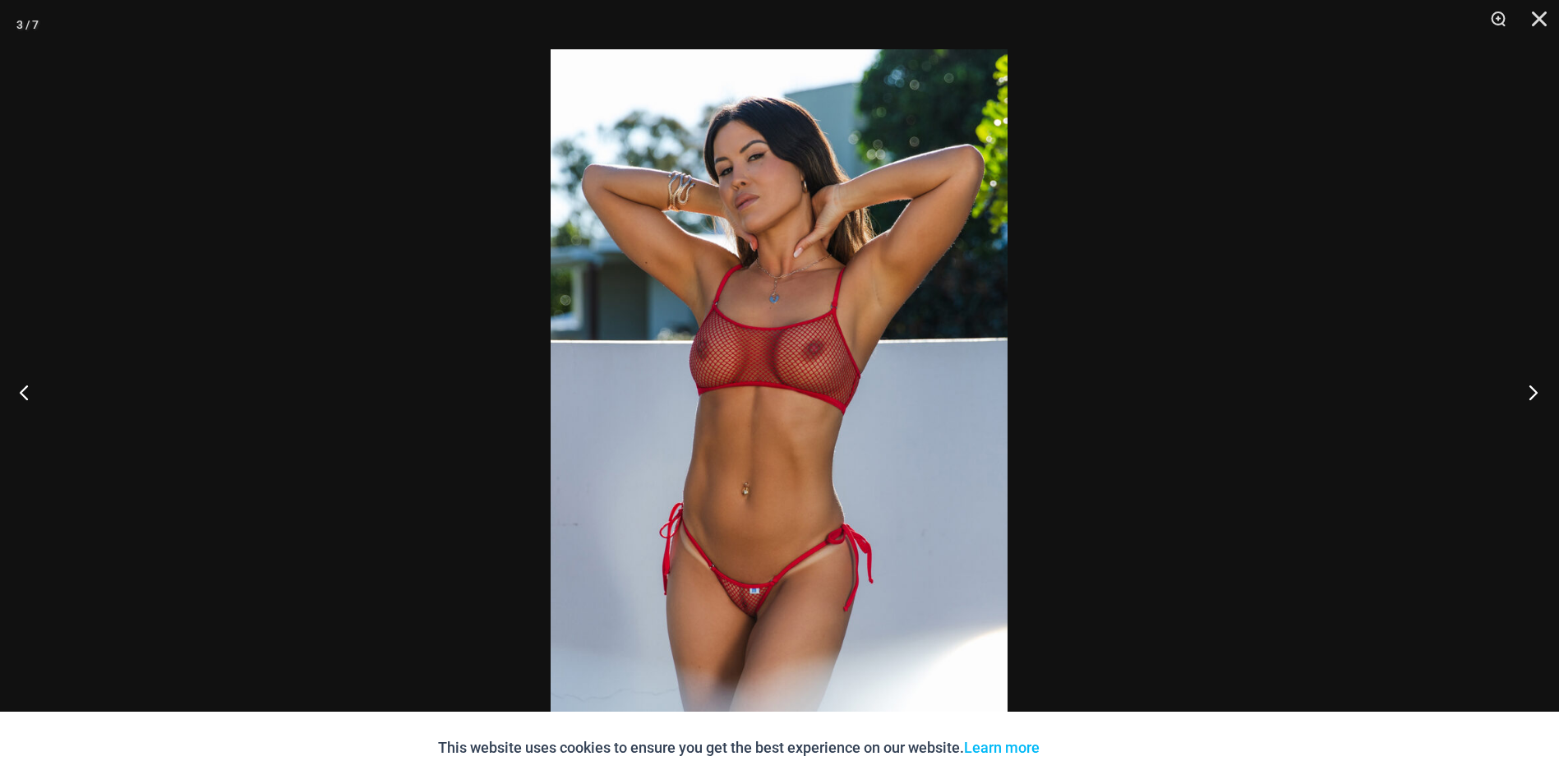
click at [1529, 392] on button "Next" at bounding box center [1529, 392] width 62 height 82
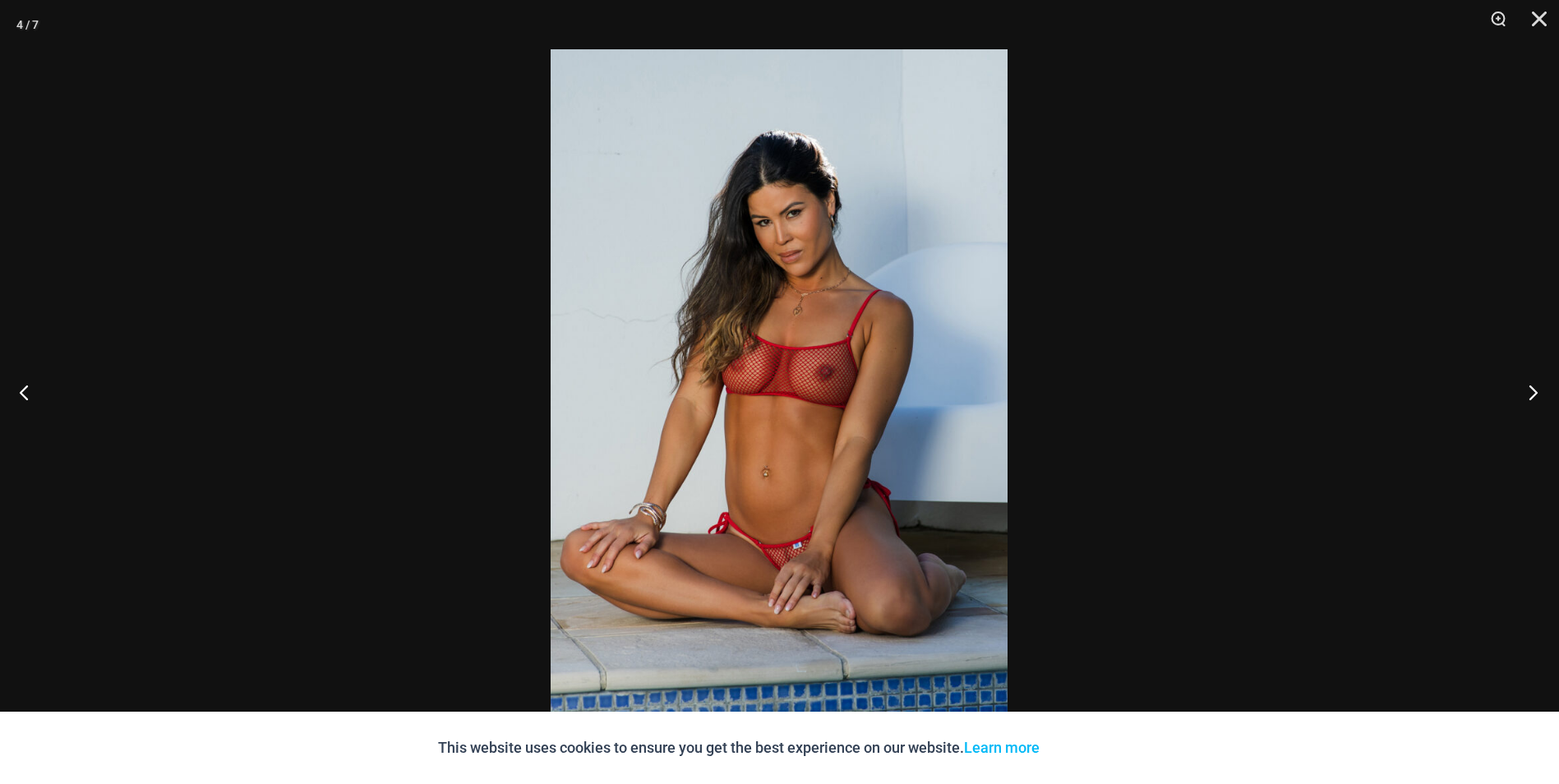
click at [1529, 392] on button "Next" at bounding box center [1529, 392] width 62 height 82
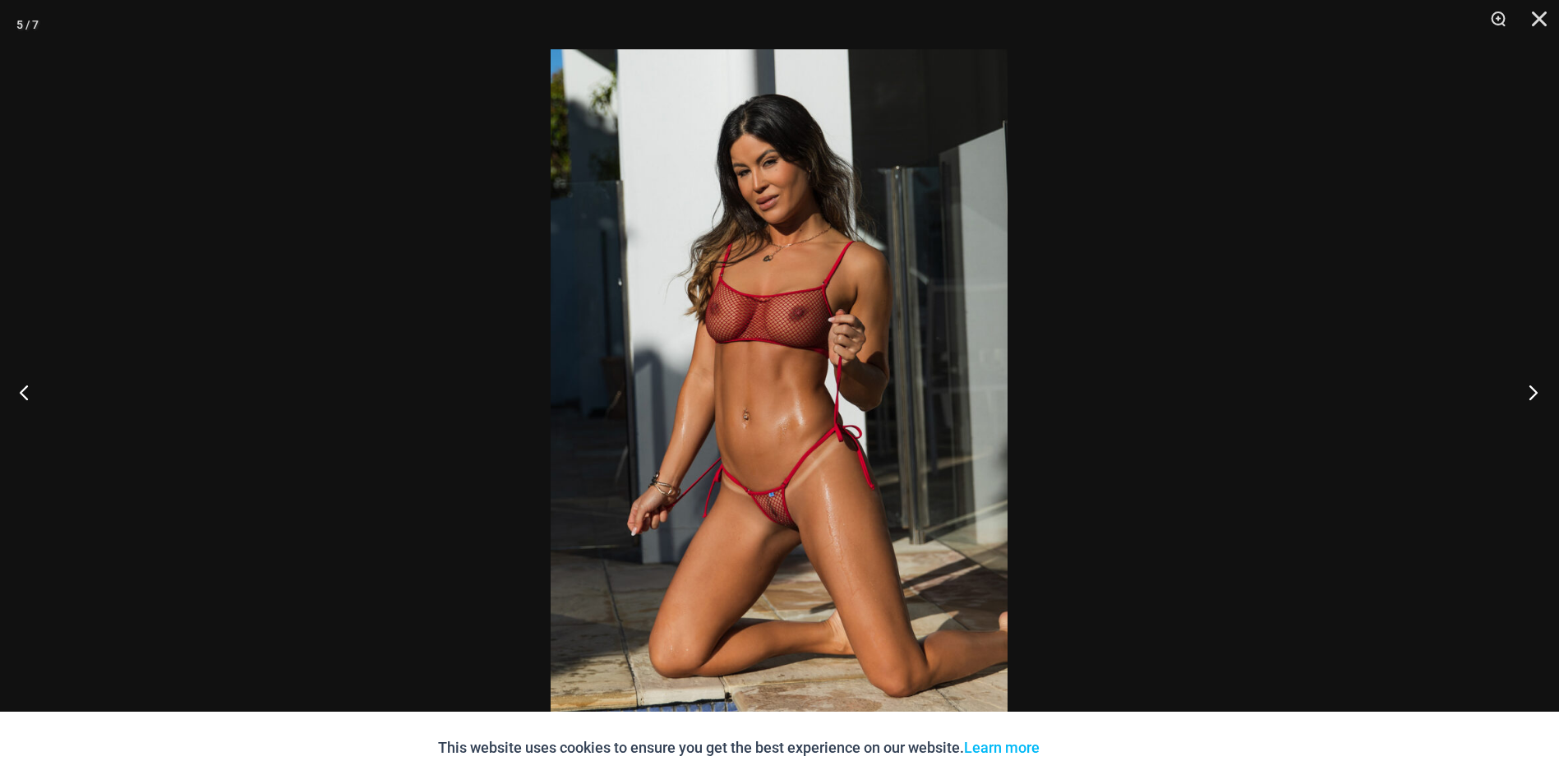
click at [1529, 392] on button "Next" at bounding box center [1529, 392] width 62 height 82
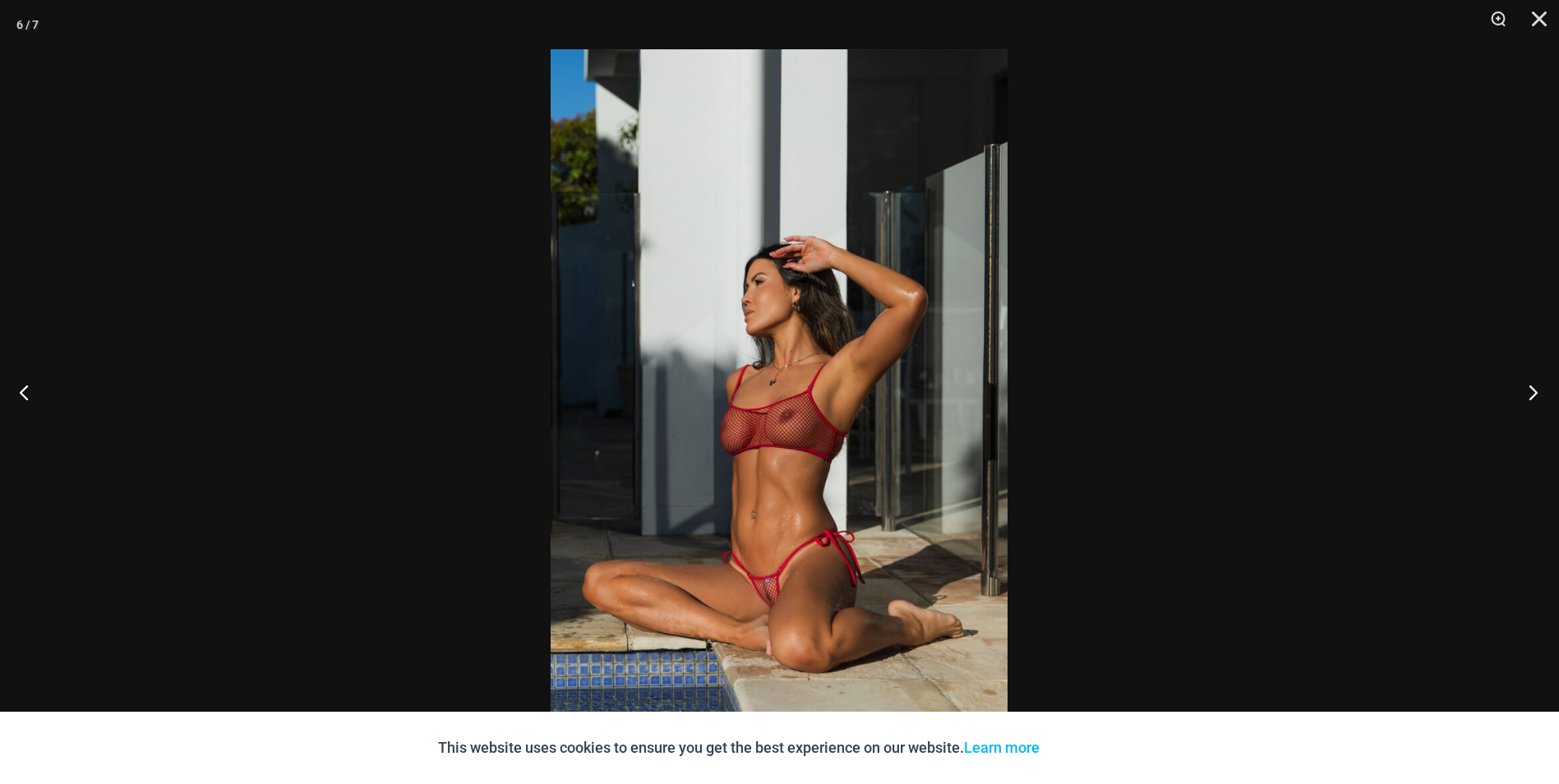
click at [1529, 392] on button "Next" at bounding box center [1529, 392] width 62 height 82
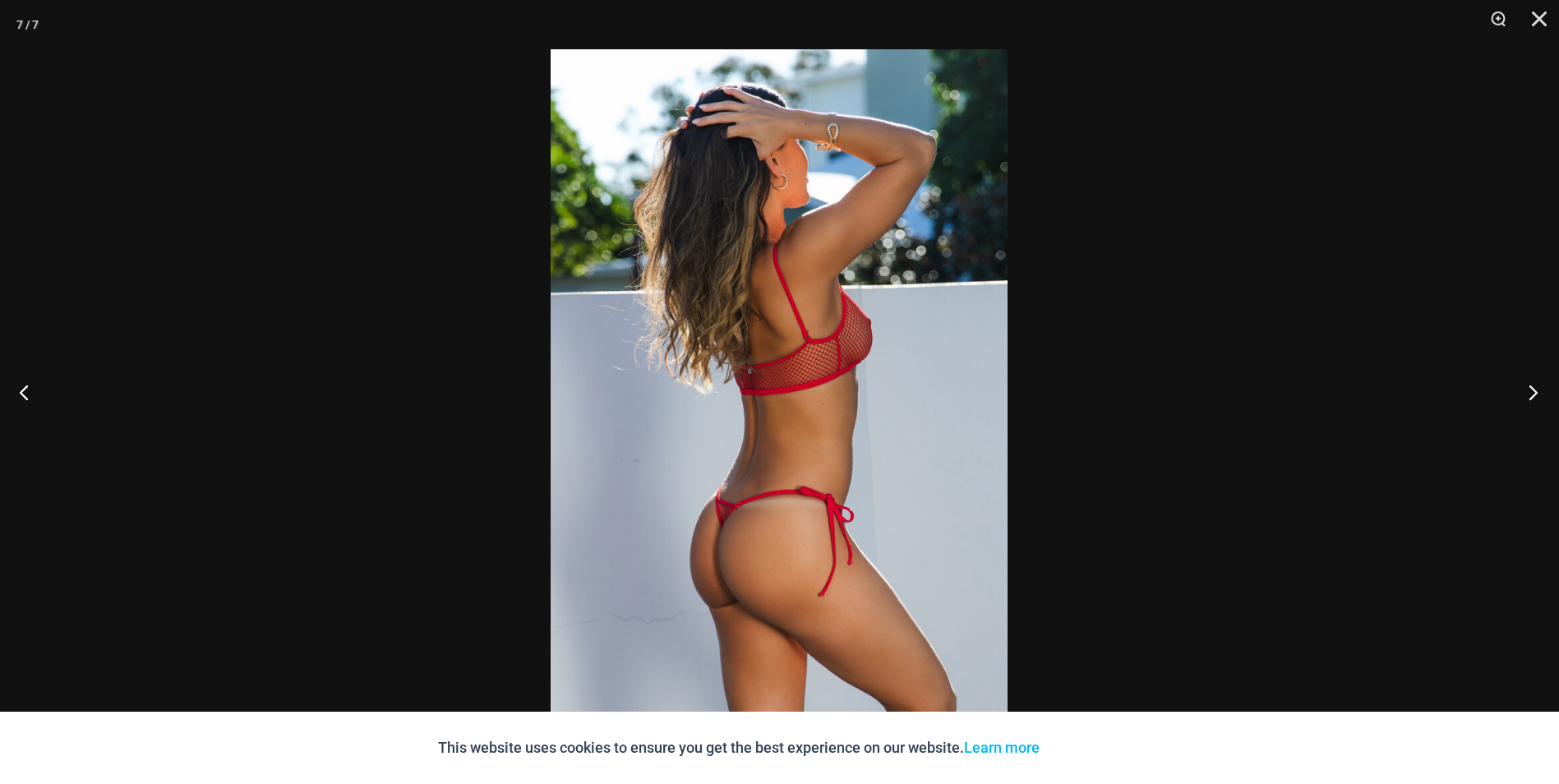
click at [1529, 392] on button "Next" at bounding box center [1529, 392] width 62 height 82
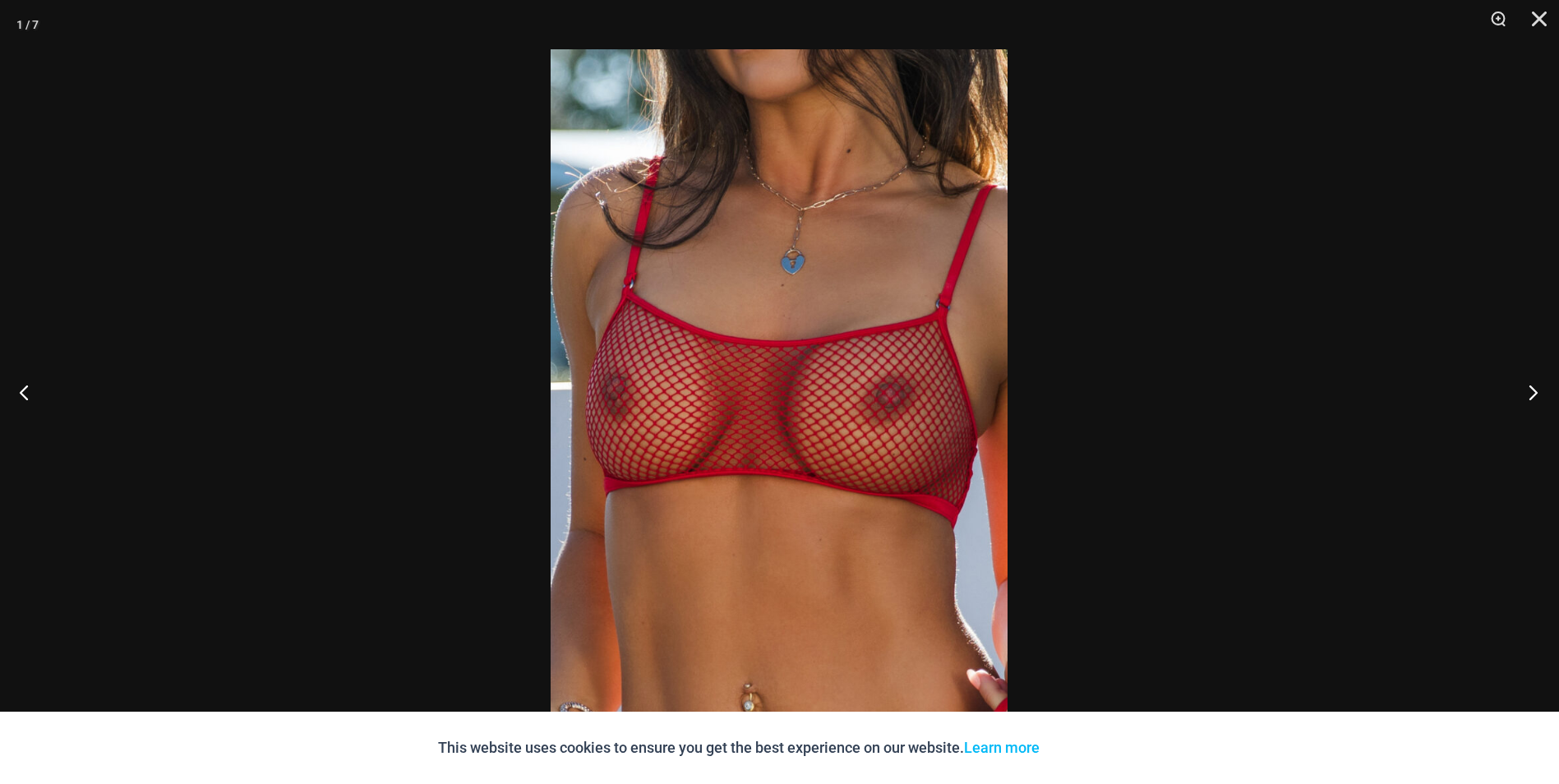
click at [1529, 392] on button "Next" at bounding box center [1529, 392] width 62 height 82
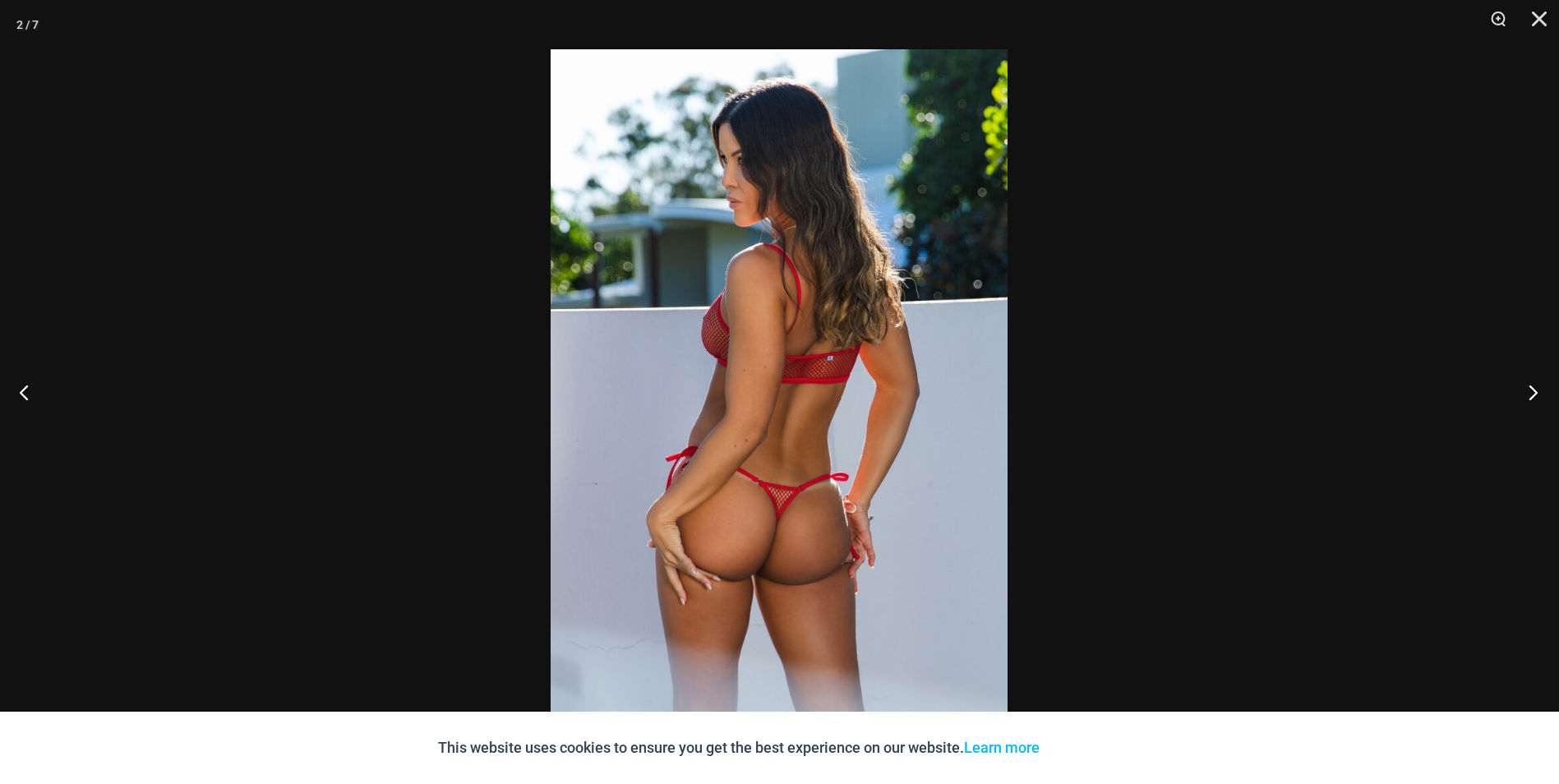
click at [1529, 392] on button "Next" at bounding box center [1529, 392] width 62 height 82
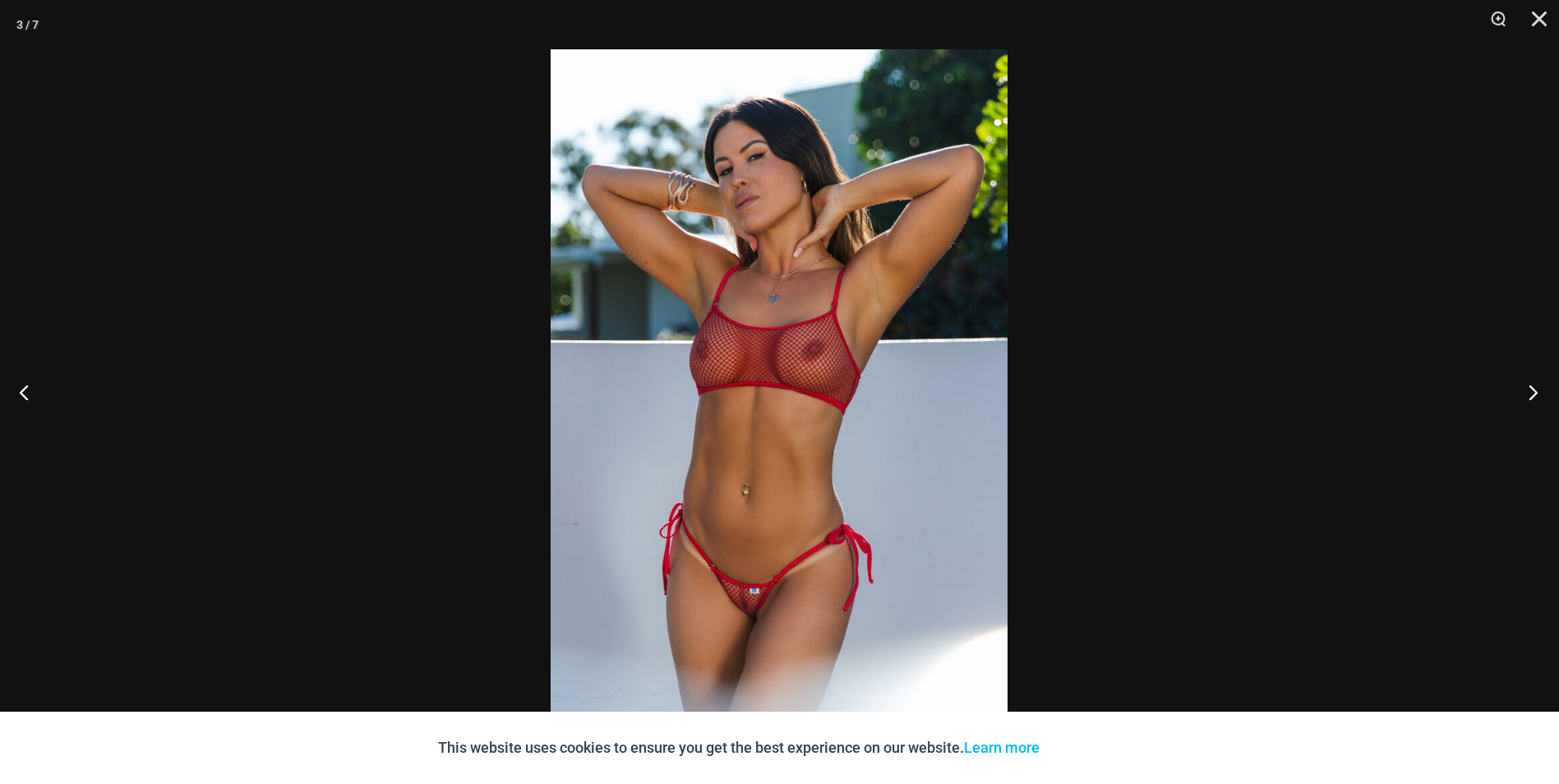
click at [1529, 392] on button "Next" at bounding box center [1529, 392] width 62 height 82
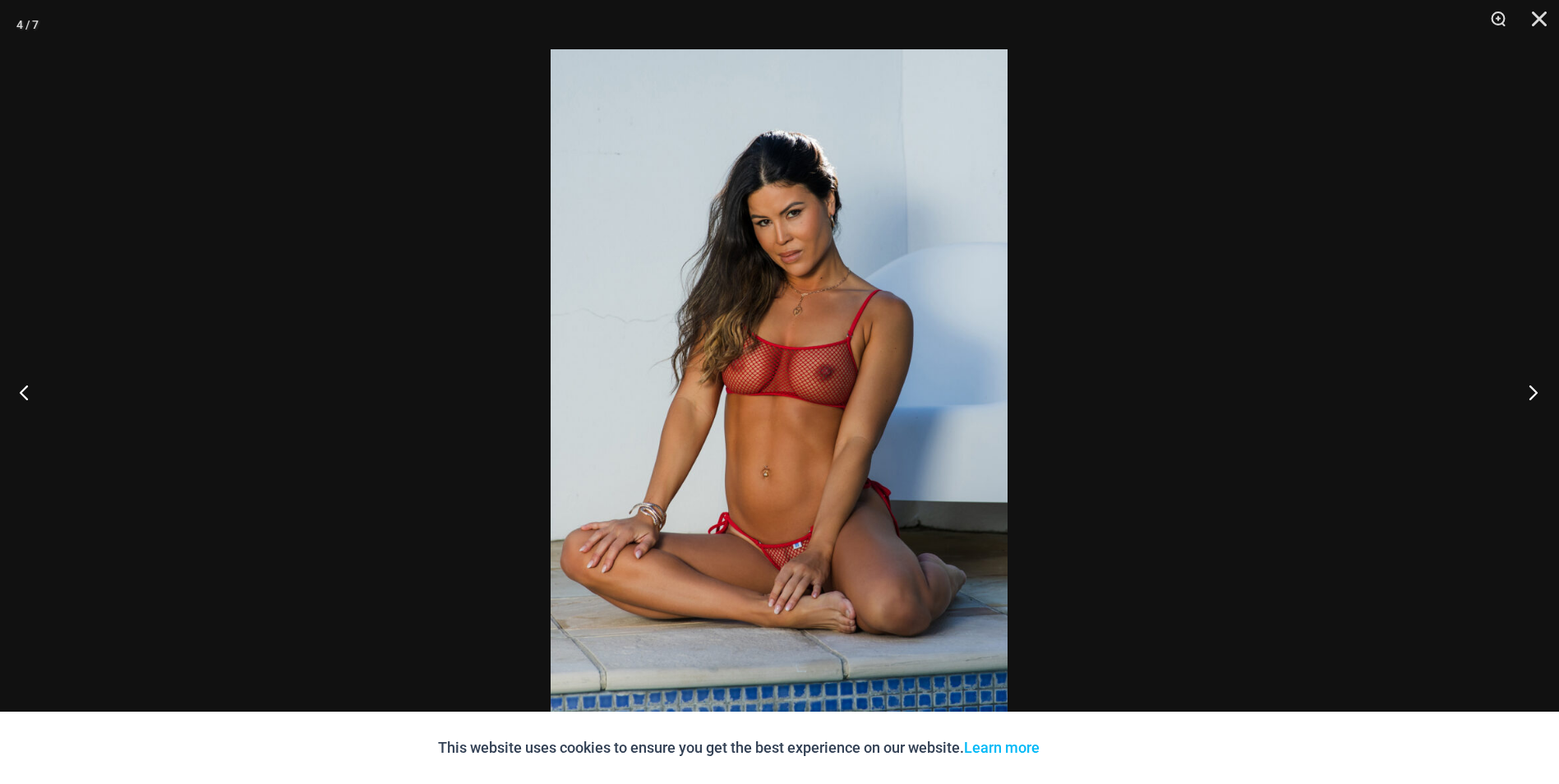
click at [1529, 392] on button "Next" at bounding box center [1529, 392] width 62 height 82
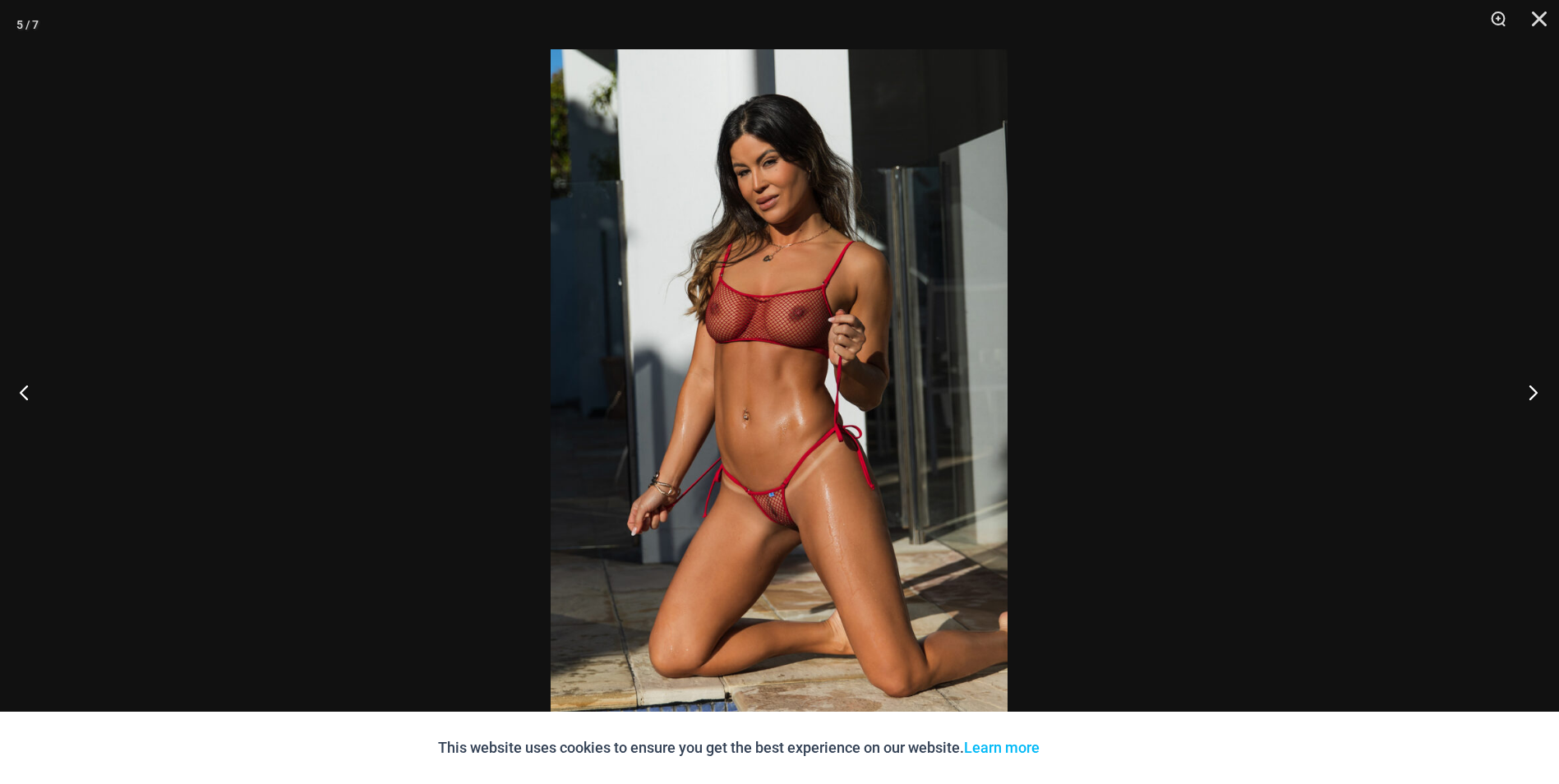
click at [1529, 392] on button "Next" at bounding box center [1529, 392] width 62 height 82
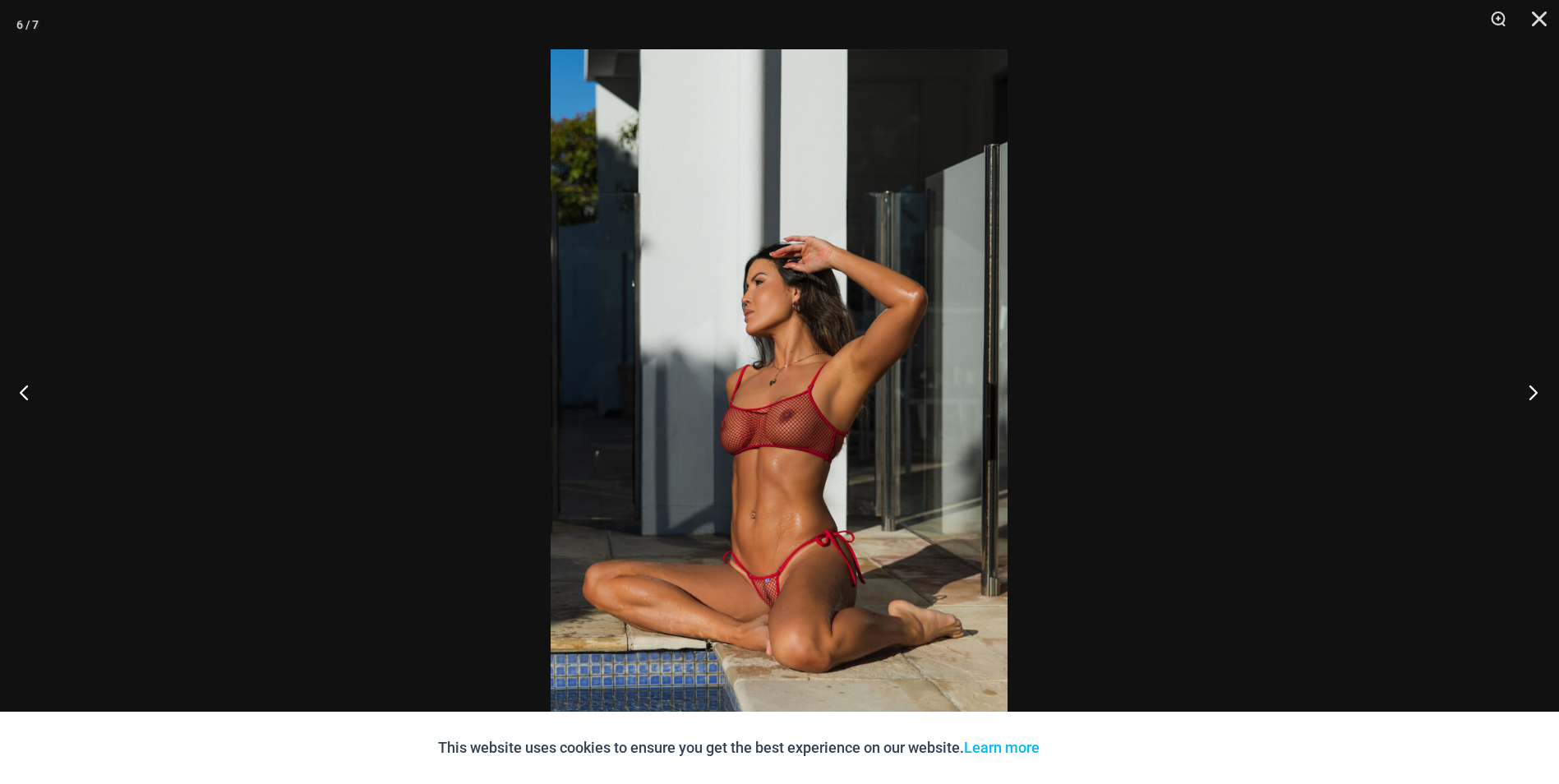
click at [1529, 392] on button "Next" at bounding box center [1529, 392] width 62 height 82
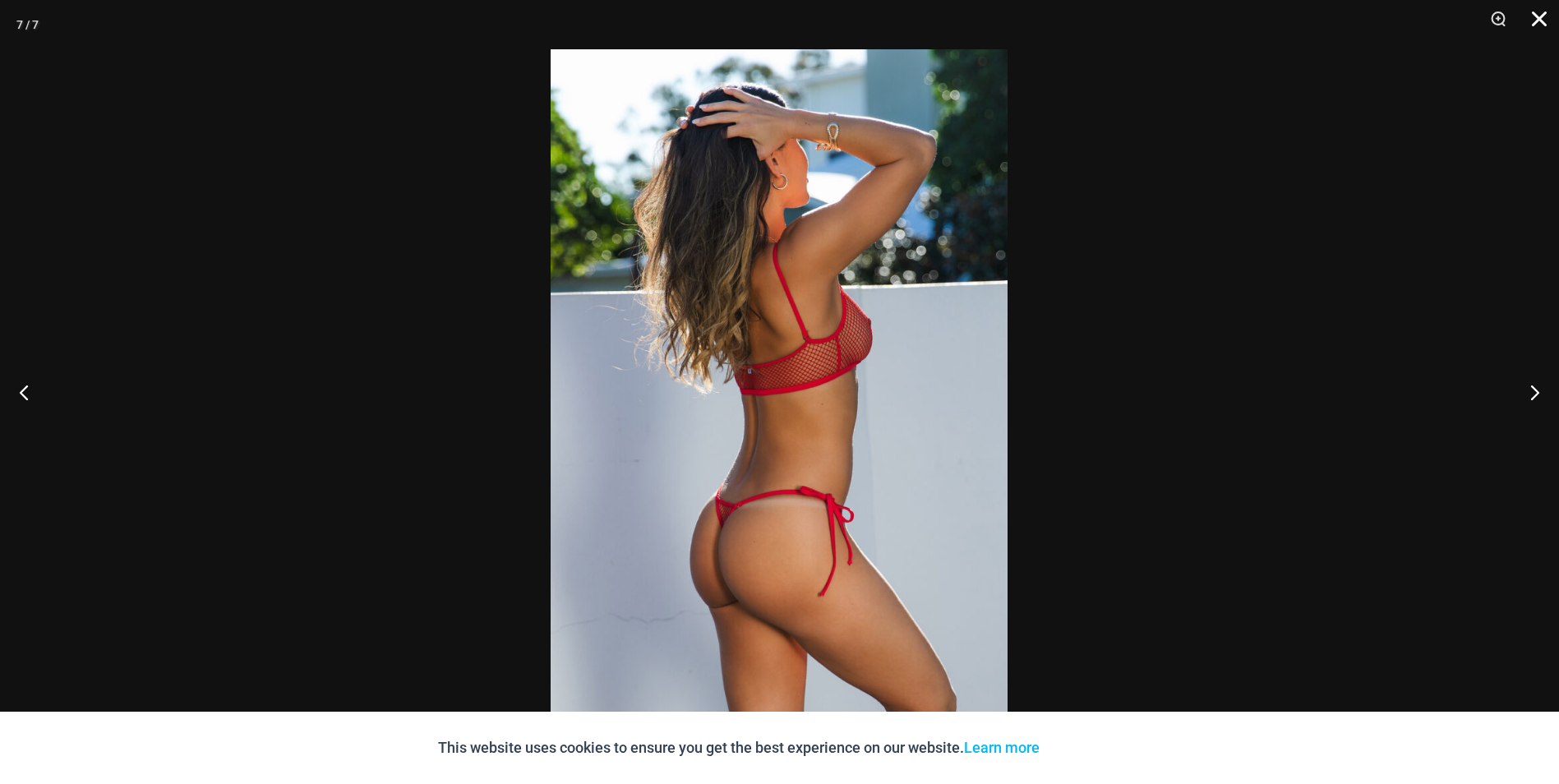
click at [1537, 11] on button "Close" at bounding box center [1533, 25] width 41 height 49
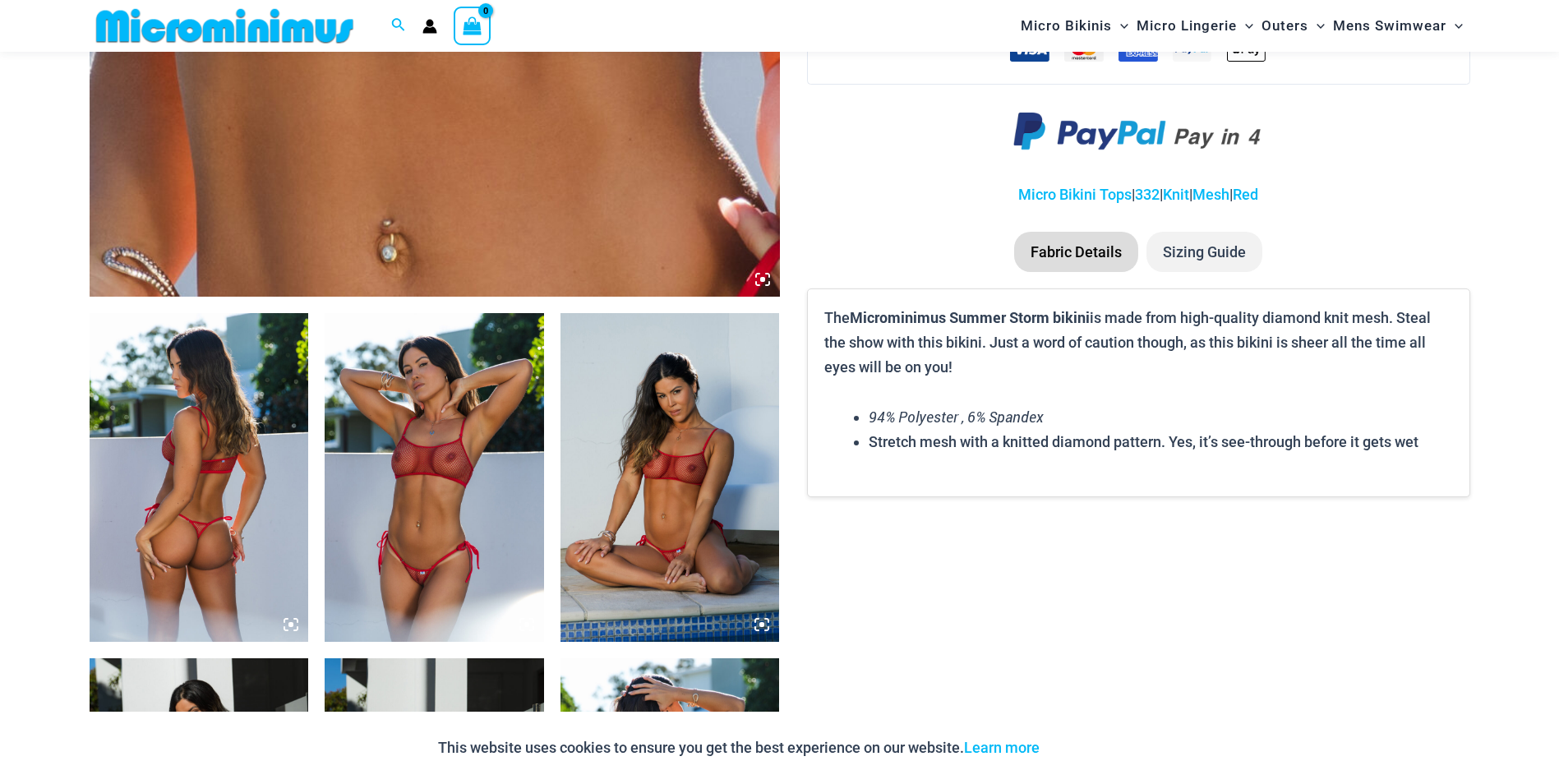
scroll to position [970, 0]
